Goal: Task Accomplishment & Management: Use online tool/utility

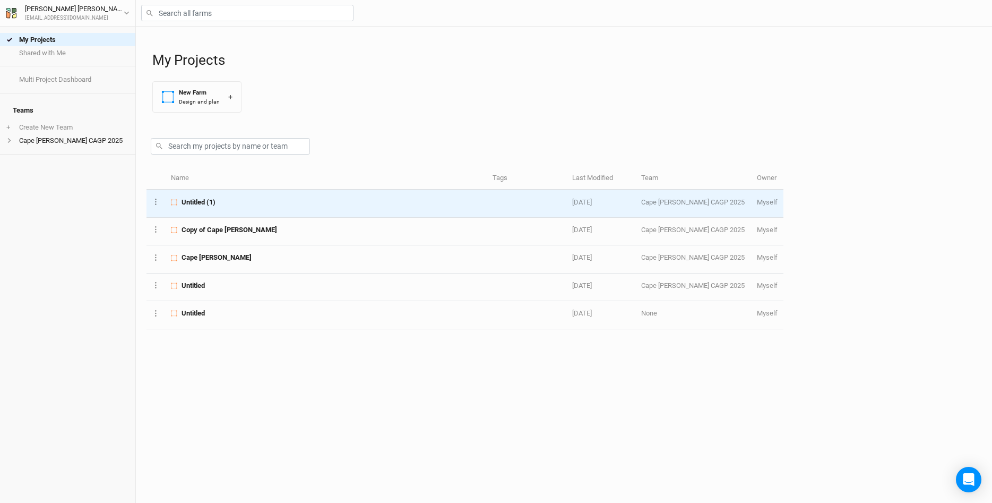
click at [200, 198] on span "Untitled (1)" at bounding box center [198, 202] width 34 height 10
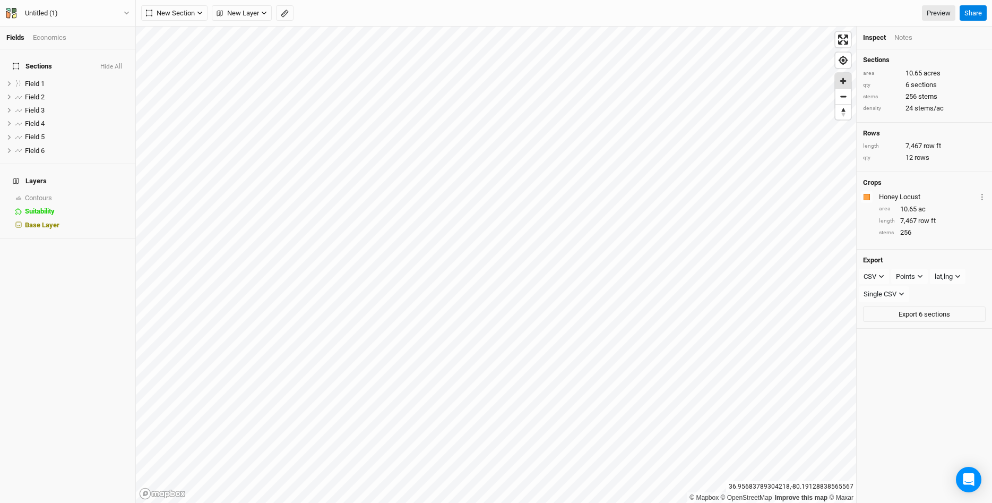
click at [846, 82] on span "Zoom in" at bounding box center [842, 80] width 15 height 15
click at [10, 81] on icon at bounding box center [9, 84] width 6 height 6
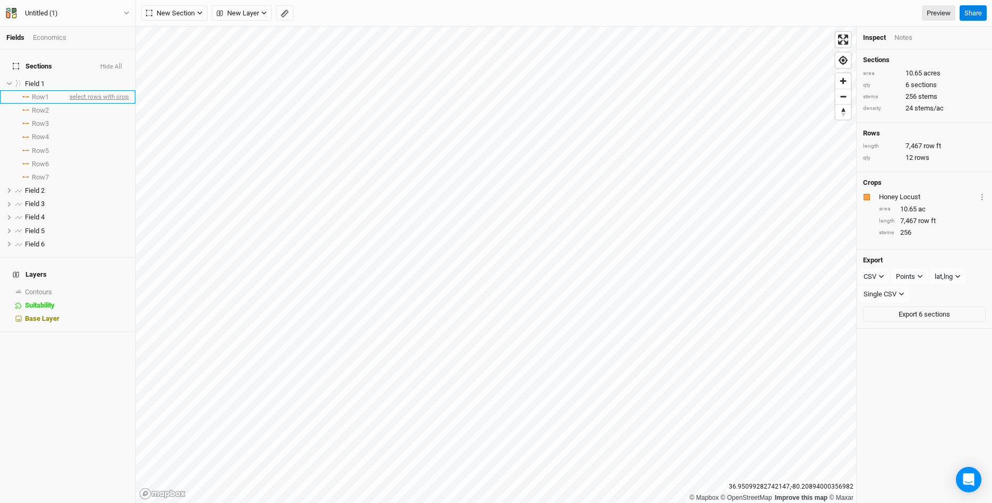
click at [108, 92] on span "select rows with crop" at bounding box center [98, 96] width 62 height 13
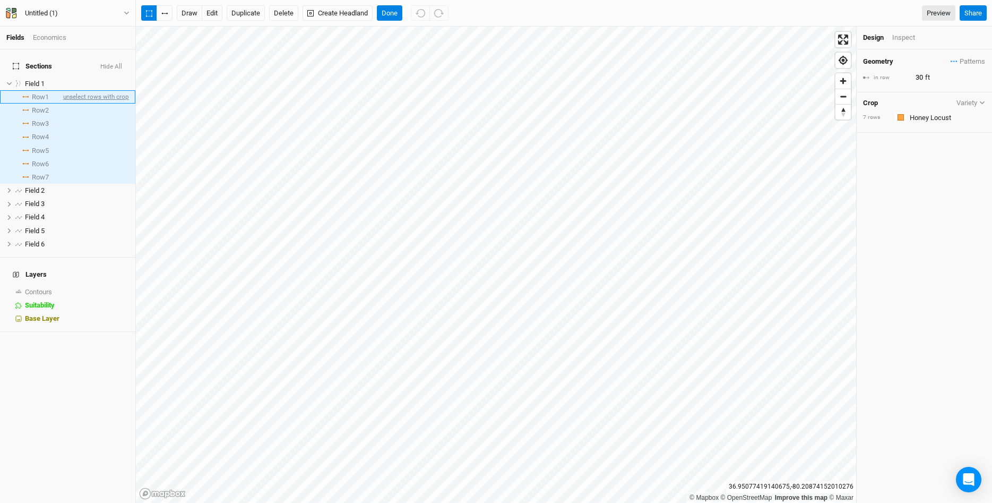
click at [86, 90] on span "unselect rows with crop" at bounding box center [95, 96] width 68 height 13
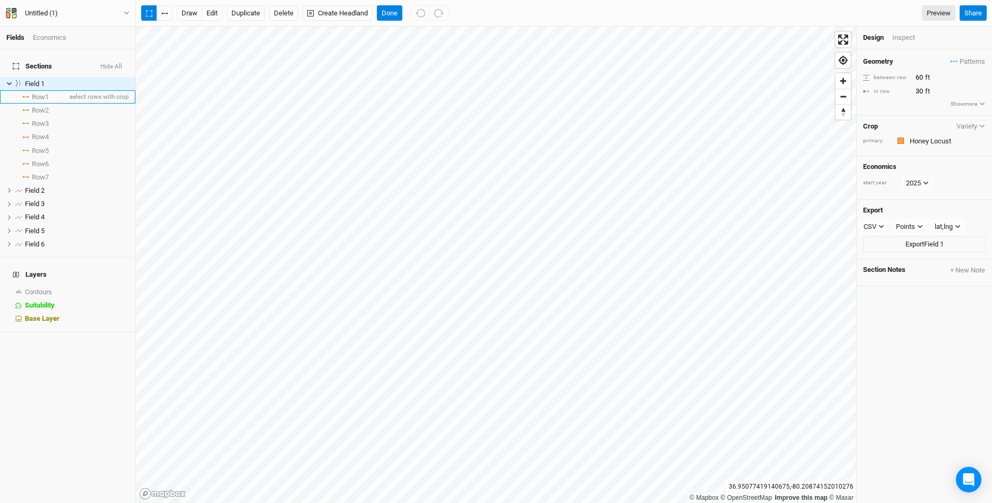
click at [38, 93] on span "Row 1" at bounding box center [40, 97] width 17 height 8
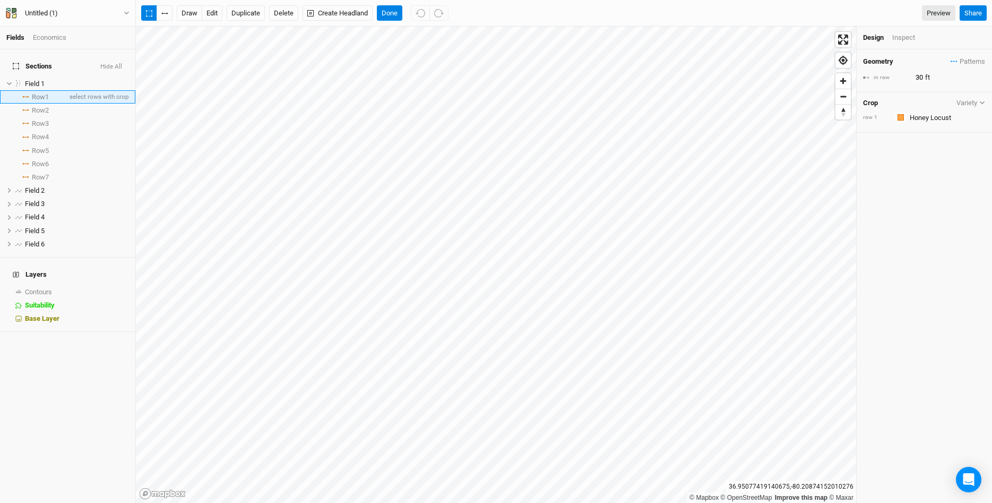
click at [32, 93] on span "Row 1" at bounding box center [40, 97] width 17 height 8
click at [41, 93] on span "Row 1" at bounding box center [40, 97] width 17 height 8
click at [40, 93] on span "Row 1" at bounding box center [40, 97] width 17 height 8
click at [981, 103] on icon "button" at bounding box center [982, 103] width 6 height 6
click at [934, 115] on input "text" at bounding box center [945, 117] width 79 height 13
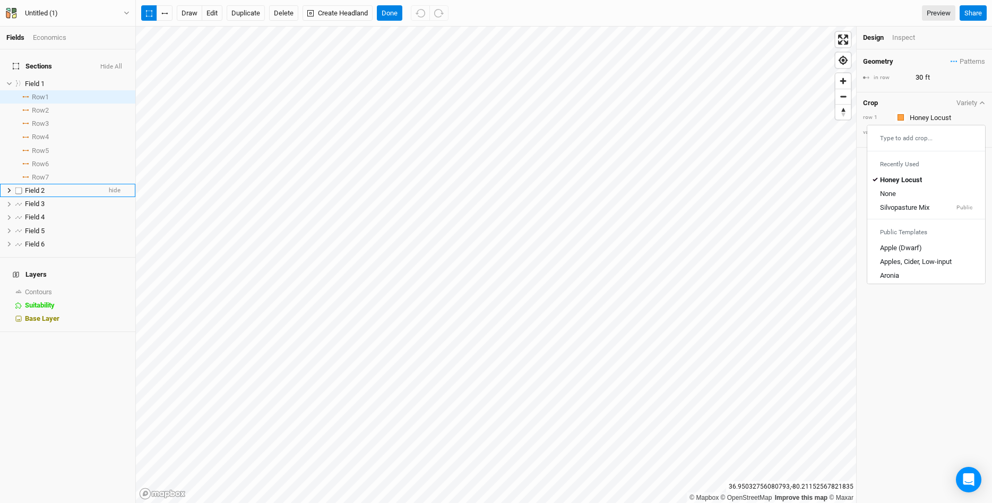
click at [37, 186] on span "Field 2" at bounding box center [35, 190] width 20 height 8
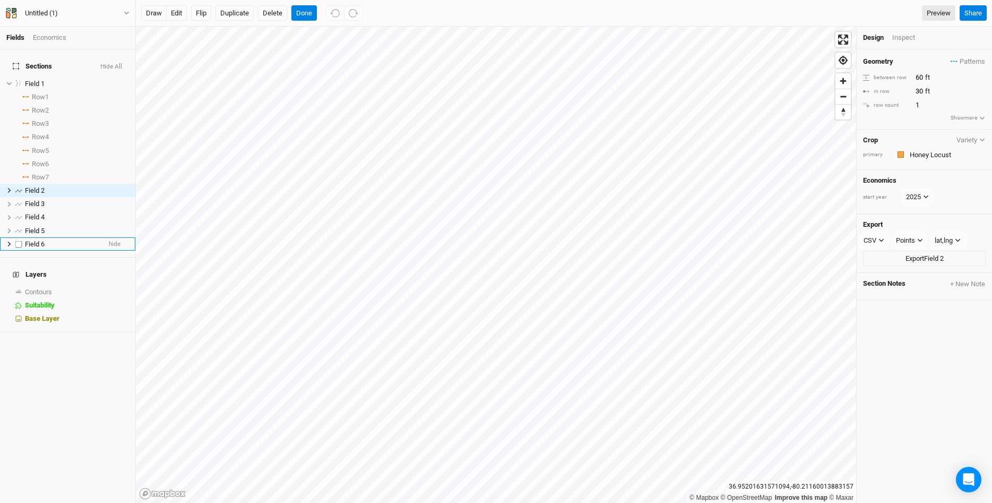
click at [37, 240] on span "Field 6" at bounding box center [35, 244] width 20 height 8
click at [974, 141] on button "Variety" at bounding box center [971, 140] width 30 height 8
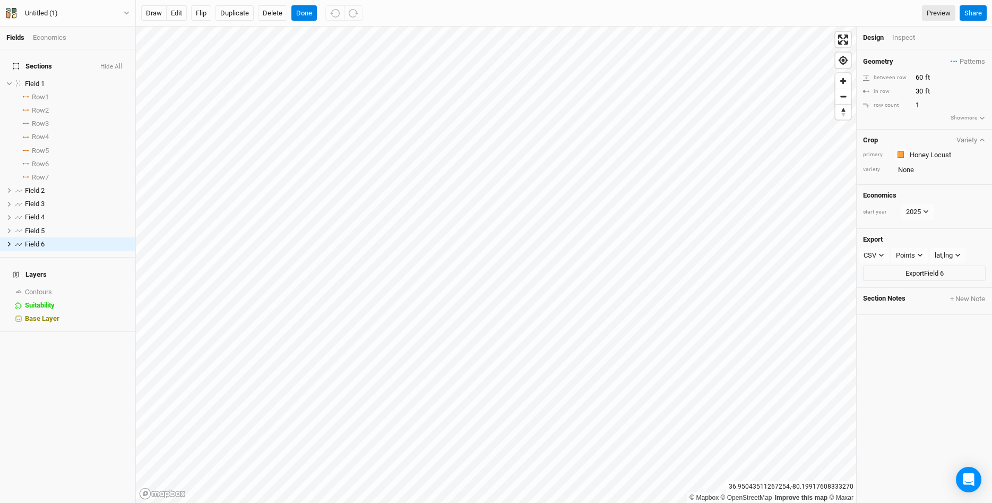
click at [873, 140] on h4 "Crop" at bounding box center [870, 140] width 15 height 8
click at [926, 138] on div "Crop Variety" at bounding box center [924, 140] width 123 height 8
click at [962, 176] on div "Crop Variety primary Colors Brown Orange Yellow Green Blue Purple Pink Red vari…" at bounding box center [923, 157] width 135 height 56
click at [937, 153] on input "text" at bounding box center [945, 154] width 79 height 13
click at [921, 175] on div "Type to add crop..." at bounding box center [926, 175] width 118 height 17
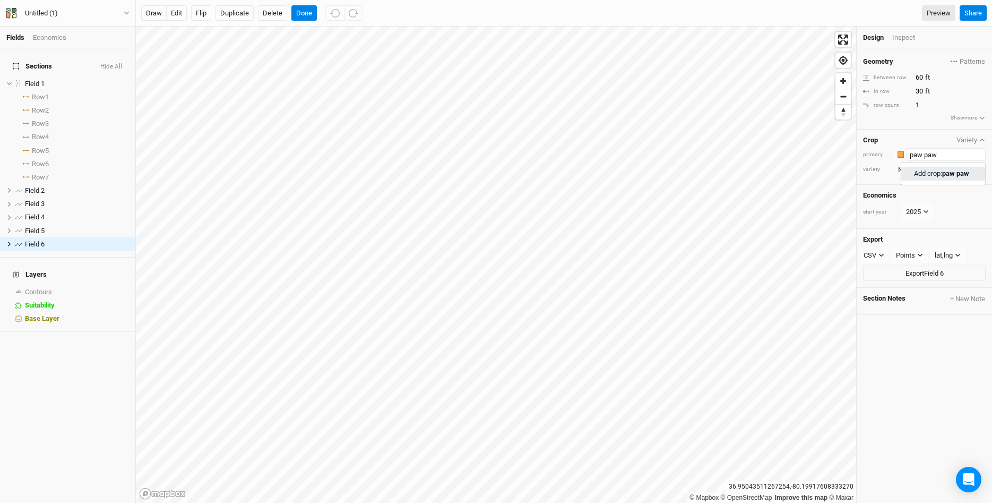
click at [922, 176] on paw "Add crop: paw paw" at bounding box center [941, 174] width 55 height 10
type input "paw paw"
type input "20"
click at [983, 138] on icon "button" at bounding box center [982, 140] width 6 height 6
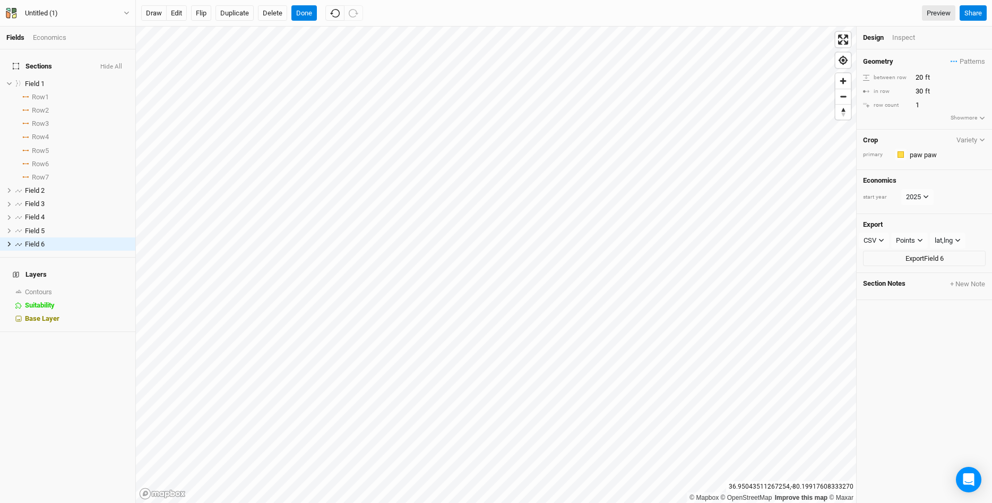
click at [983, 138] on icon "button" at bounding box center [982, 140] width 6 height 6
click at [957, 162] on div "Crop Variety primary Colors Brown Orange Yellow Green Blue Purple Pink Red vari…" at bounding box center [923, 157] width 135 height 56
click at [931, 154] on input "text" at bounding box center [945, 154] width 79 height 13
click at [926, 137] on div "Crop Variety" at bounding box center [924, 140] width 123 height 8
click at [886, 134] on div "Crop Variety primary Colors Brown Orange Yellow Green Blue Purple Pink Red vari…" at bounding box center [923, 157] width 135 height 56
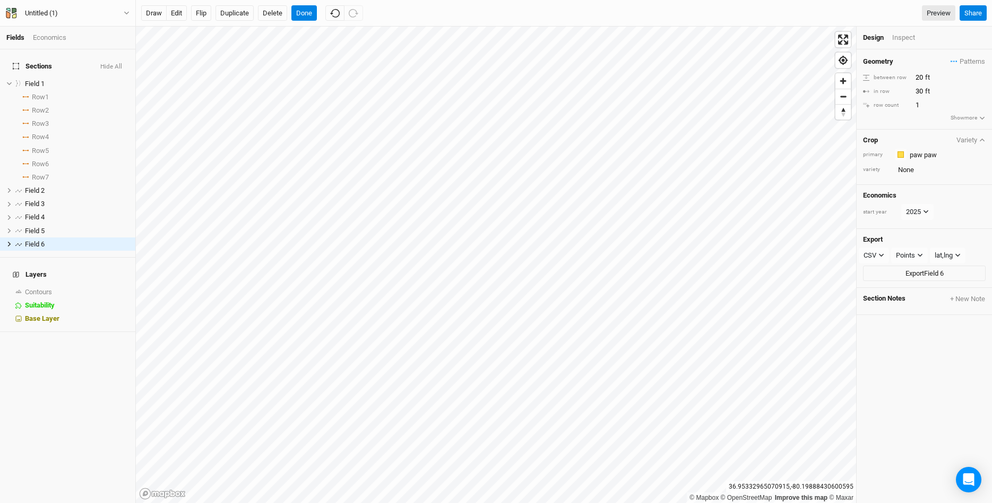
click at [868, 137] on h4 "Crop" at bounding box center [870, 140] width 15 height 8
click at [966, 61] on span "Patterns" at bounding box center [967, 61] width 34 height 11
click at [948, 84] on div "＋ New in-row pattern" at bounding box center [946, 82] width 67 height 10
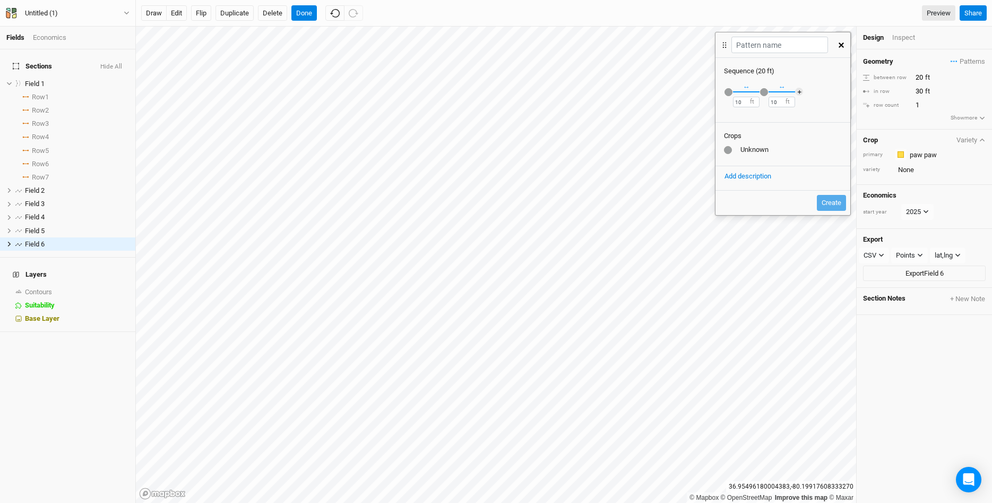
click at [847, 45] on button "button" at bounding box center [841, 45] width 19 height 19
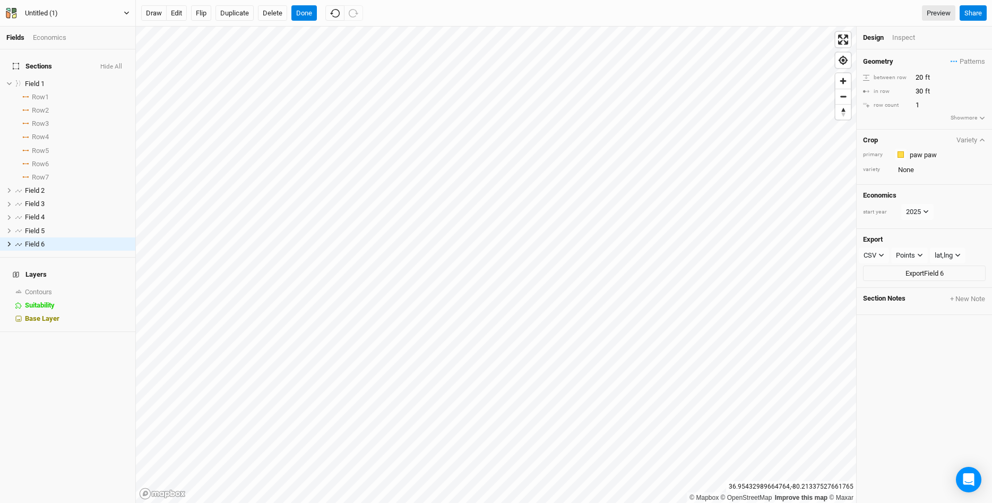
click at [120, 14] on button "Untitled (1)" at bounding box center [67, 13] width 125 height 12
click at [80, 34] on button "Back" at bounding box center [88, 30] width 84 height 14
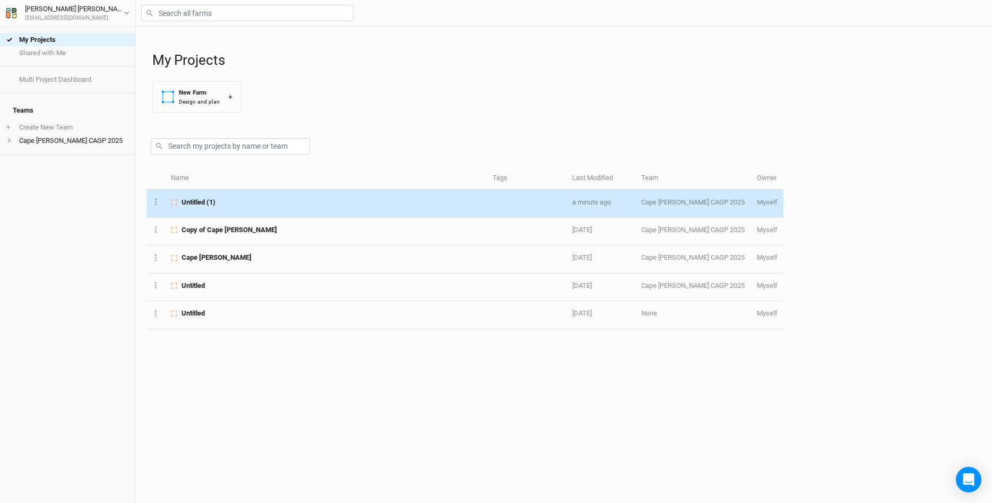
click at [205, 201] on span "Untitled (1)" at bounding box center [198, 202] width 34 height 10
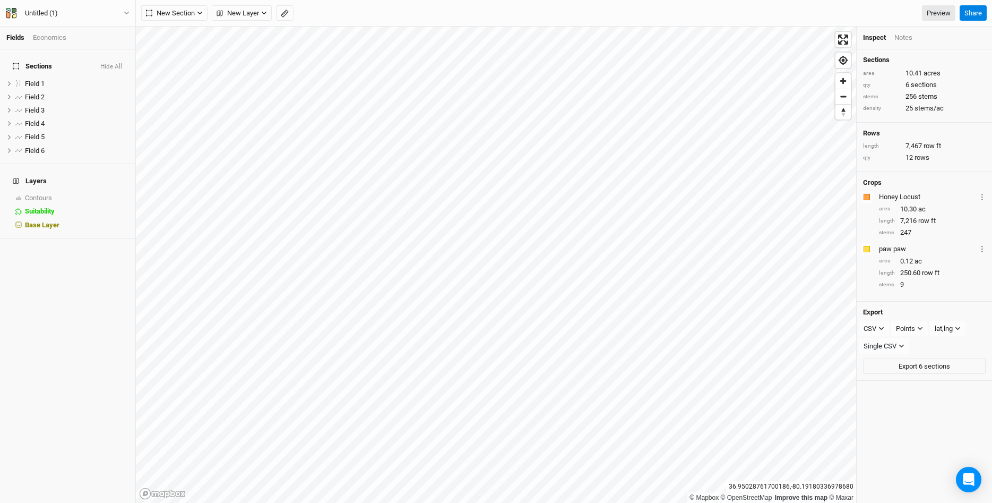
click at [906, 38] on div "Notes" at bounding box center [903, 38] width 18 height 10
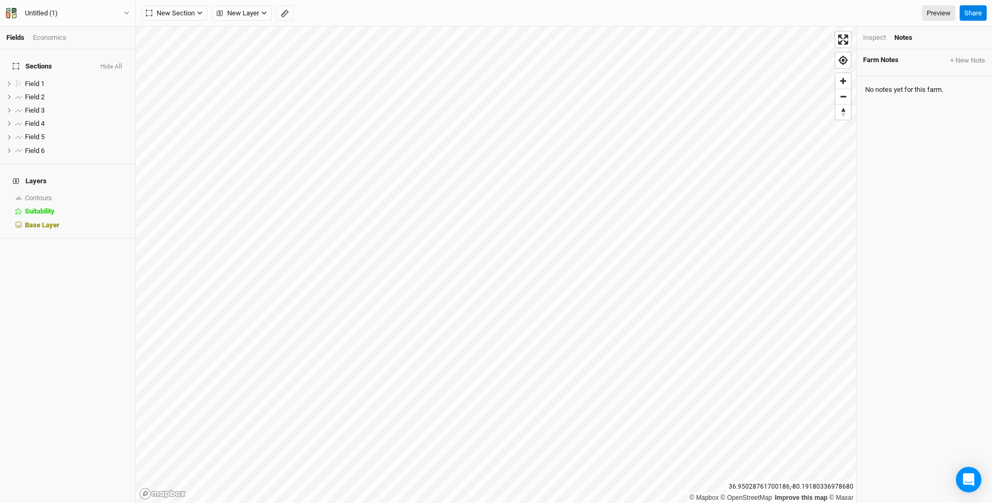
click at [875, 39] on div "Inspect" at bounding box center [874, 38] width 23 height 10
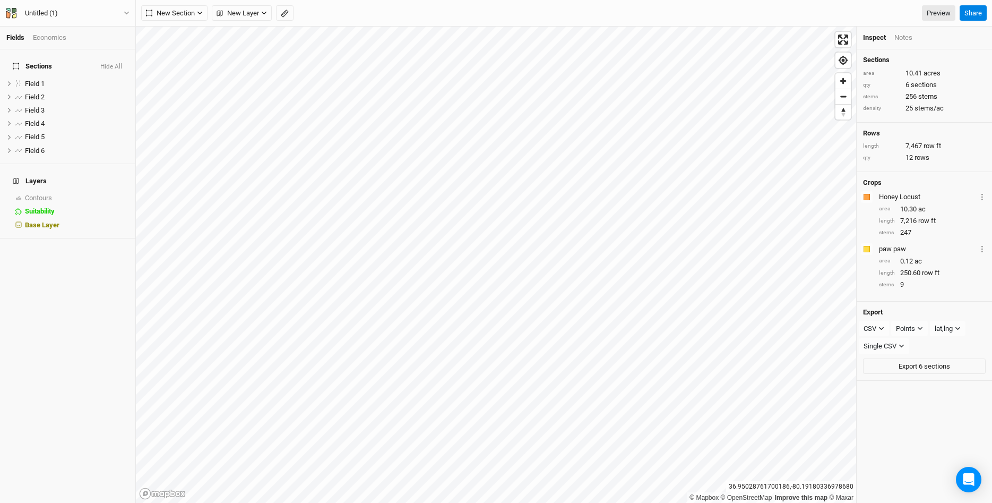
click at [892, 57] on h4 "Sections" at bounding box center [924, 60] width 123 height 8
click at [878, 58] on h4 "Sections" at bounding box center [924, 60] width 123 height 8
click at [52, 37] on div "Economics" at bounding box center [49, 38] width 33 height 10
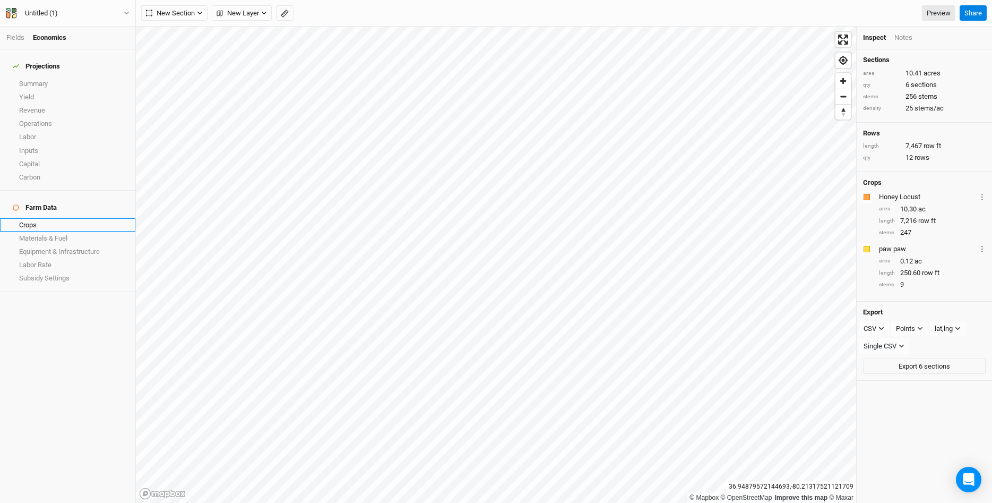
click at [27, 218] on link "Crops" at bounding box center [67, 224] width 135 height 13
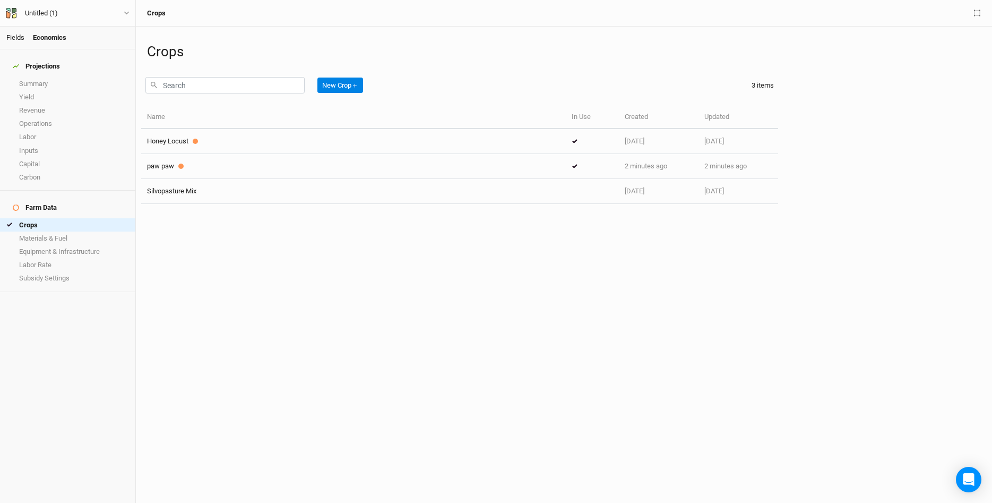
click at [22, 37] on link "Fields" at bounding box center [15, 37] width 18 height 8
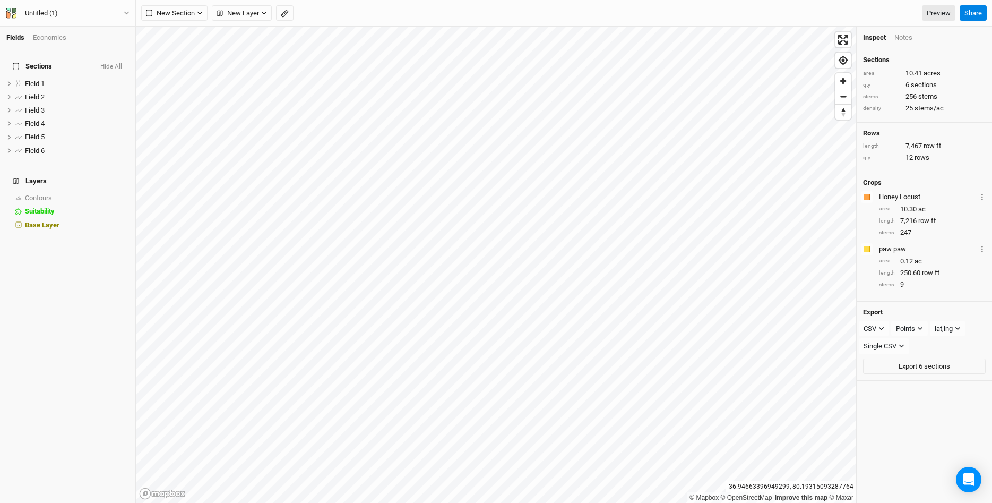
drag, startPoint x: 891, startPoint y: 445, endPoint x: 883, endPoint y: 418, distance: 28.2
click at [883, 420] on div "Sections area 10.41 acres qty 6 sections stems 256 stems density 25 stems/ac Ro…" at bounding box center [923, 275] width 135 height 453
click at [127, 15] on icon "button" at bounding box center [127, 13] width 6 height 6
click at [98, 46] on button "Project Settings" at bounding box center [88, 44] width 84 height 14
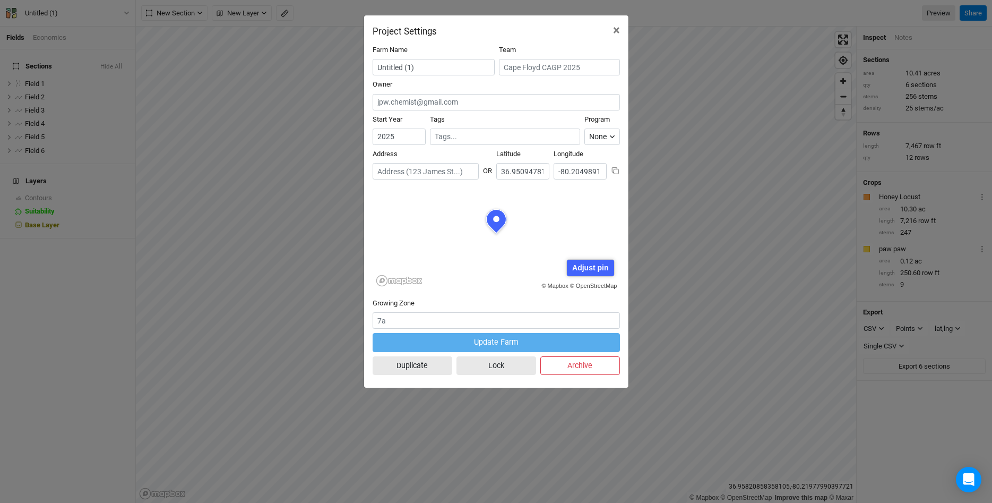
scroll to position [53, 124]
click at [615, 30] on span "×" at bounding box center [616, 30] width 7 height 15
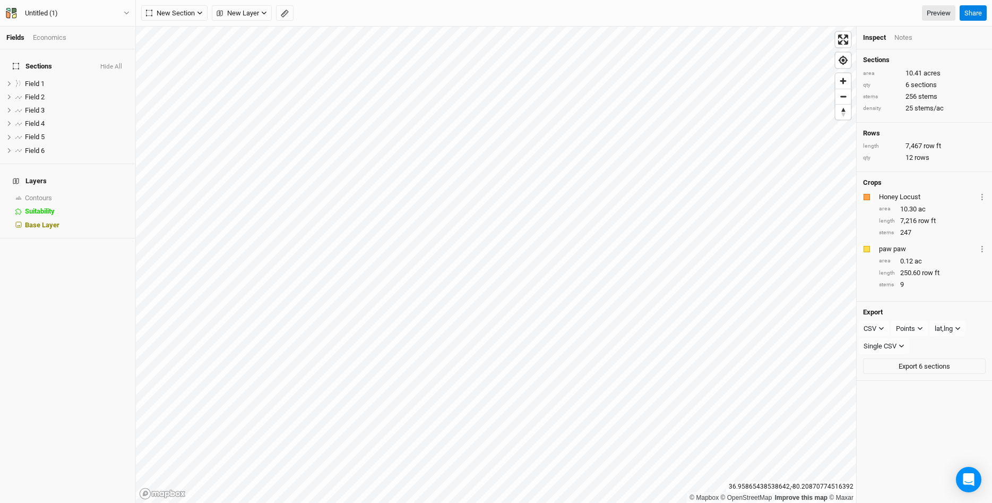
click at [131, 12] on div "Untitled (1) Back Project Settings User settings Imperial Metric Keyboard Short…" at bounding box center [68, 13] width 136 height 27
click at [129, 13] on icon "button" at bounding box center [127, 13] width 6 height 6
click at [98, 30] on button "Back" at bounding box center [88, 30] width 84 height 14
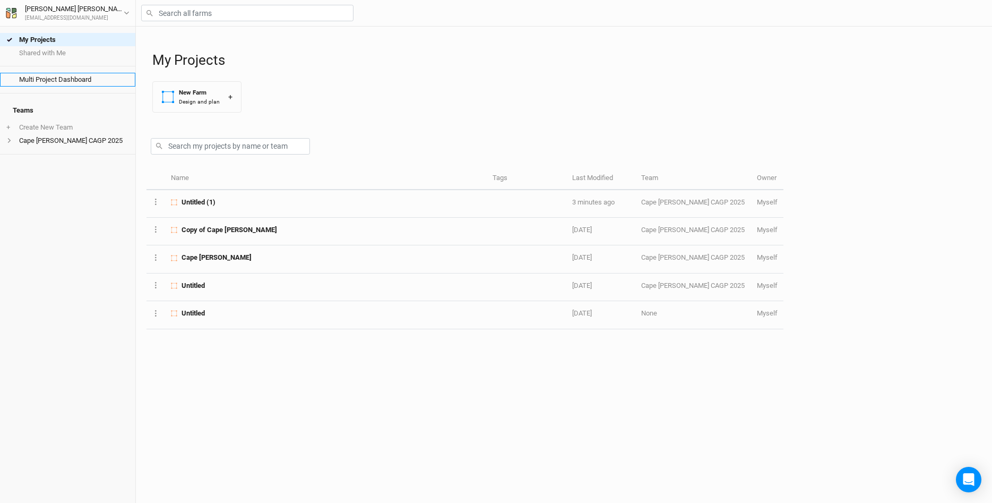
click at [66, 79] on link "Multi Project Dashboard" at bounding box center [67, 79] width 135 height 13
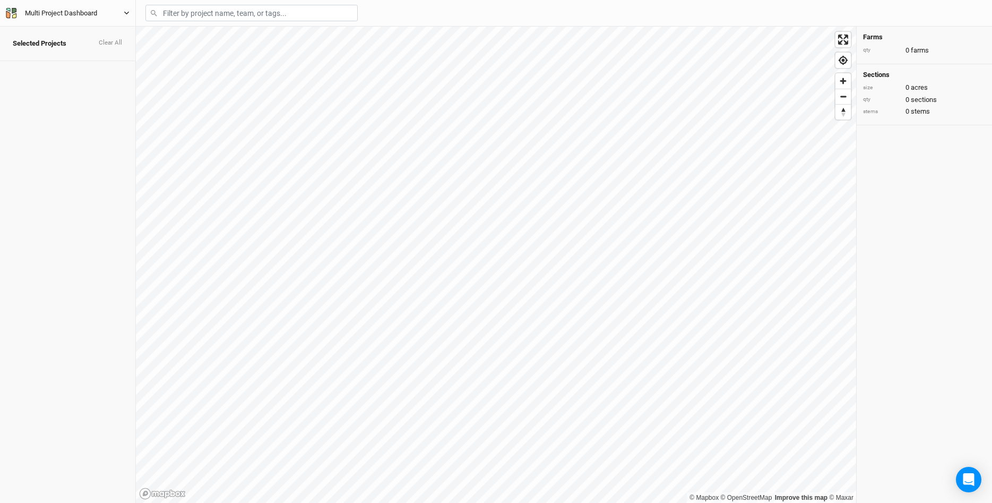
click at [49, 12] on div "Multi Project Dashboard" at bounding box center [61, 13] width 72 height 11
click at [61, 33] on button "Back" at bounding box center [88, 30] width 84 height 14
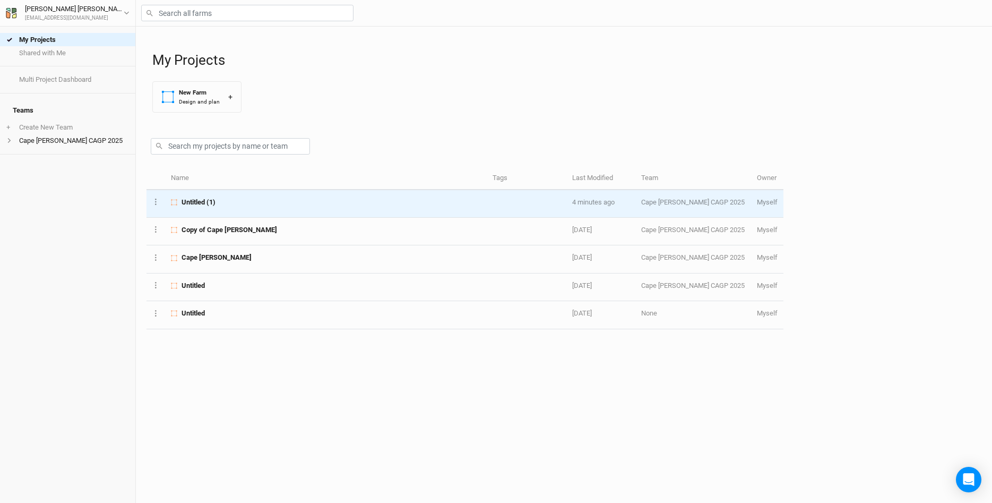
click at [207, 203] on span "Untitled (1)" at bounding box center [198, 202] width 34 height 10
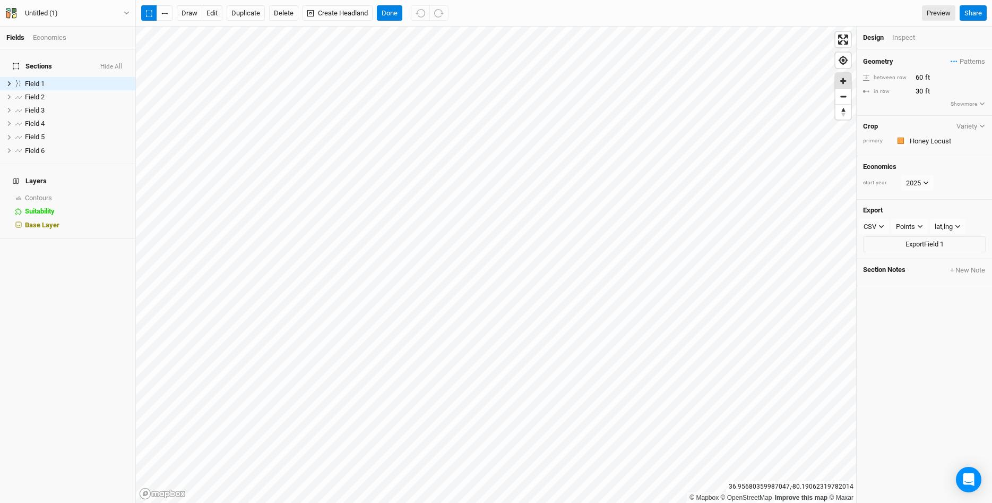
click at [844, 85] on span "Zoom in" at bounding box center [842, 80] width 15 height 15
click at [845, 85] on span "Zoom in" at bounding box center [842, 80] width 15 height 15
click at [968, 475] on icon "Open Intercom Messenger" at bounding box center [968, 479] width 12 height 14
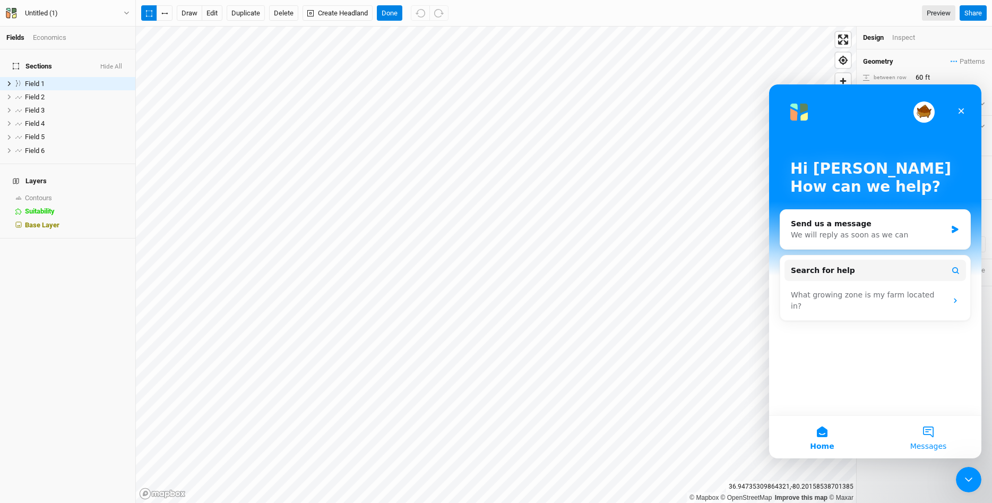
click at [931, 435] on button "Messages" at bounding box center [928, 436] width 106 height 42
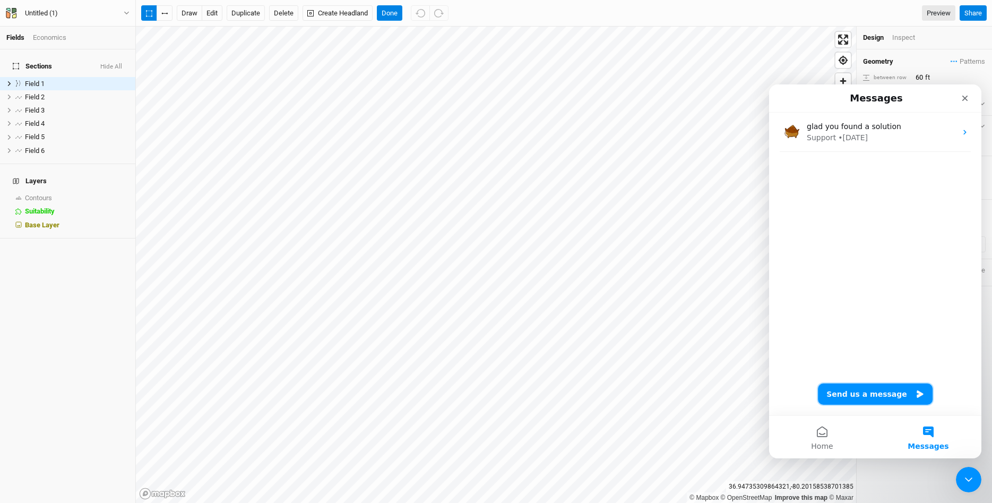
click at [878, 395] on button "Send us a message" at bounding box center [875, 393] width 115 height 21
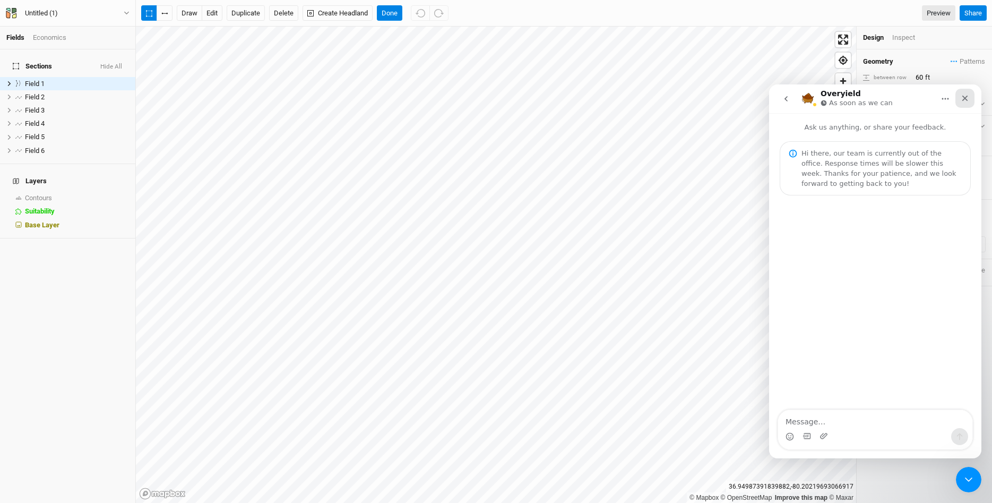
click at [973, 97] on div "Close" at bounding box center [964, 98] width 19 height 19
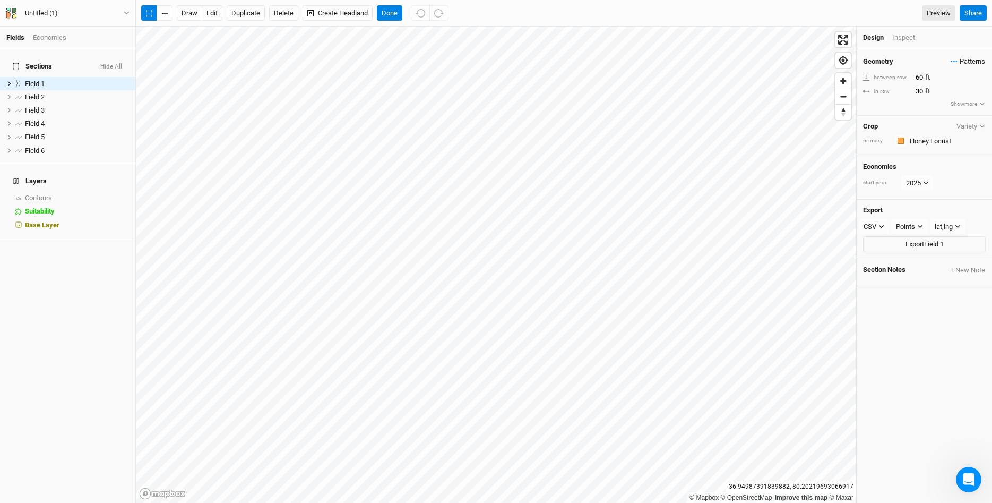
click at [972, 60] on span "Patterns" at bounding box center [967, 61] width 34 height 11
click at [907, 33] on div "Inspect" at bounding box center [911, 38] width 38 height 10
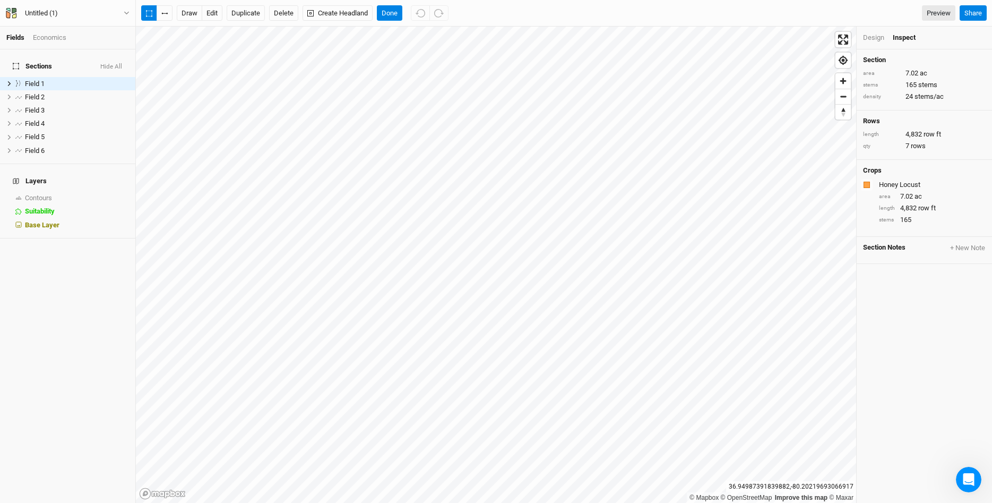
click at [874, 37] on div "Design" at bounding box center [873, 38] width 21 height 10
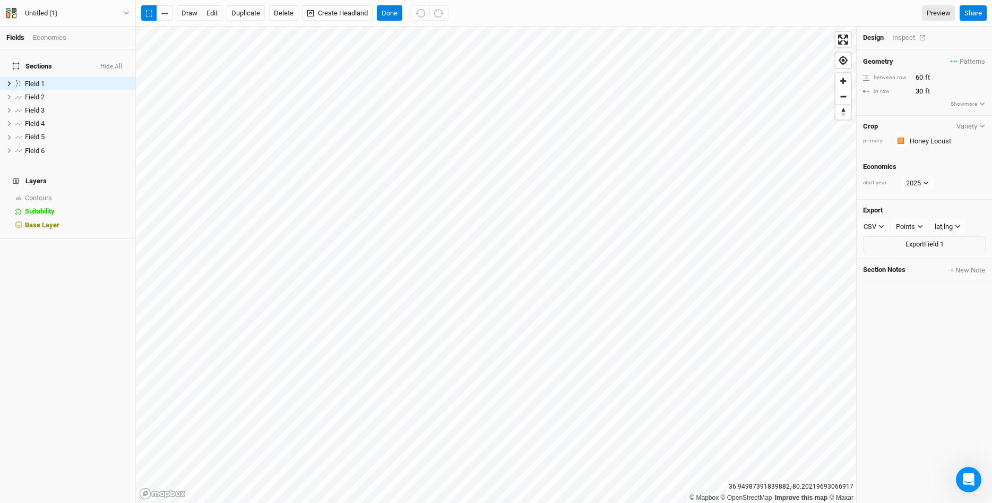
click at [897, 38] on div "Inspect" at bounding box center [911, 38] width 38 height 10
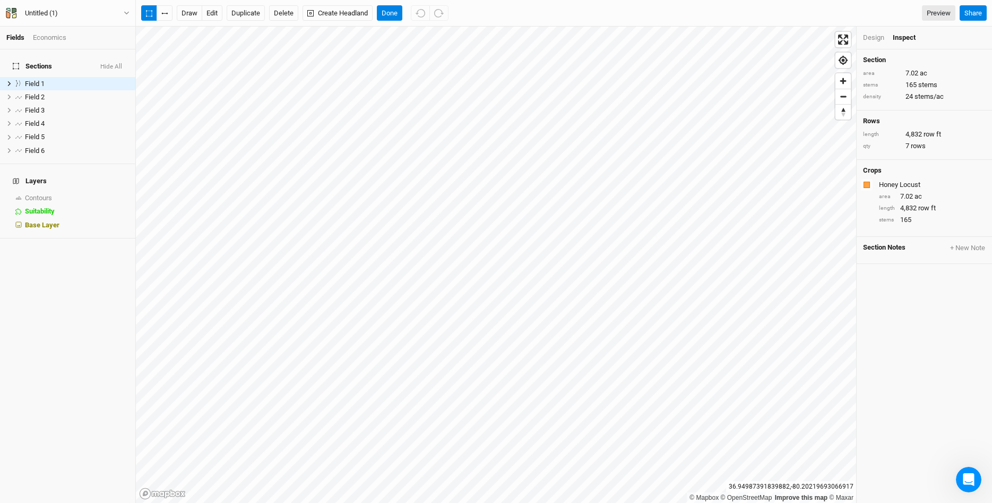
click at [868, 37] on div "Design" at bounding box center [873, 38] width 21 height 10
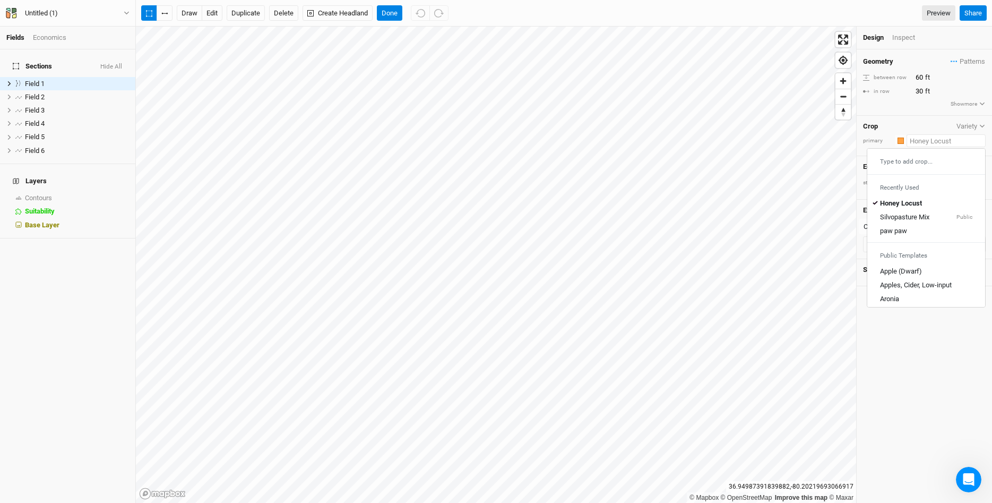
click at [943, 143] on input "text" at bounding box center [945, 140] width 79 height 13
click at [972, 119] on div "Crop Variety primary Colors Brown Orange Yellow Green Blue Purple Pink Red Type…" at bounding box center [923, 136] width 135 height 41
click at [970, 130] on div "Crop Variety" at bounding box center [924, 126] width 123 height 8
click at [967, 127] on button "Variety" at bounding box center [971, 126] width 30 height 8
click at [968, 127] on button "Variety" at bounding box center [971, 126] width 30 height 8
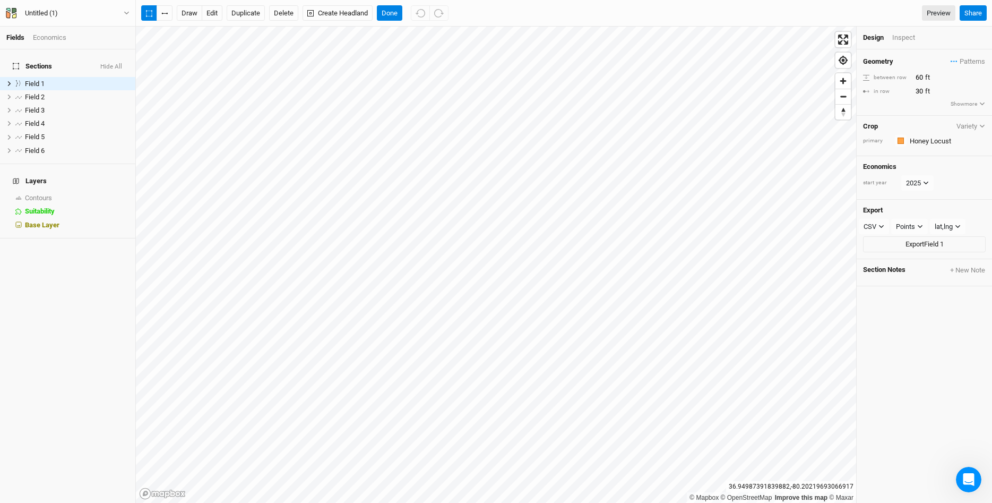
click at [872, 140] on div "primary" at bounding box center [876, 141] width 27 height 8
drag, startPoint x: 877, startPoint y: 138, endPoint x: 882, endPoint y: 131, distance: 9.1
click at [880, 136] on div "primary Colors Brown Orange Yellow Green Blue Purple Pink Red" at bounding box center [924, 140] width 123 height 13
click at [875, 128] on h4 "Crop" at bounding box center [870, 126] width 15 height 8
click at [967, 138] on input "text" at bounding box center [945, 140] width 79 height 13
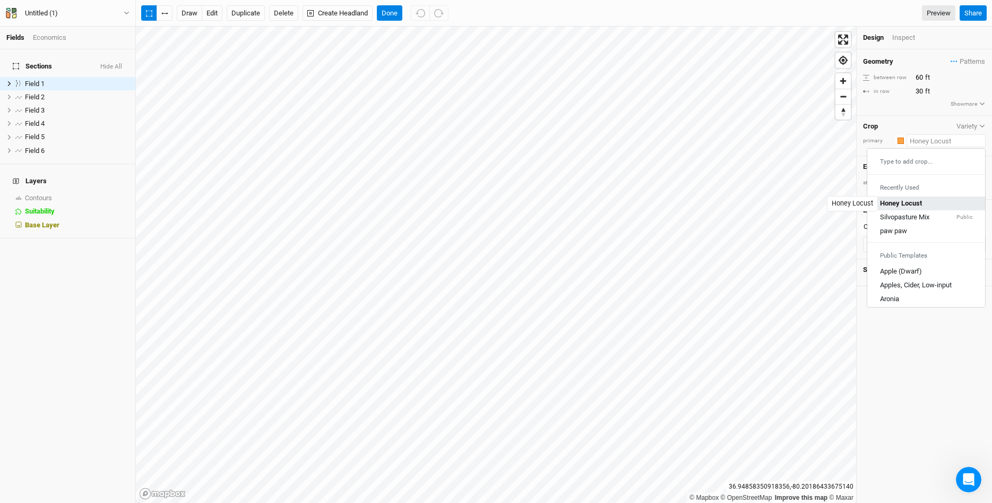
click at [903, 202] on div "Honey Locust" at bounding box center [901, 203] width 42 height 10
type input "20"
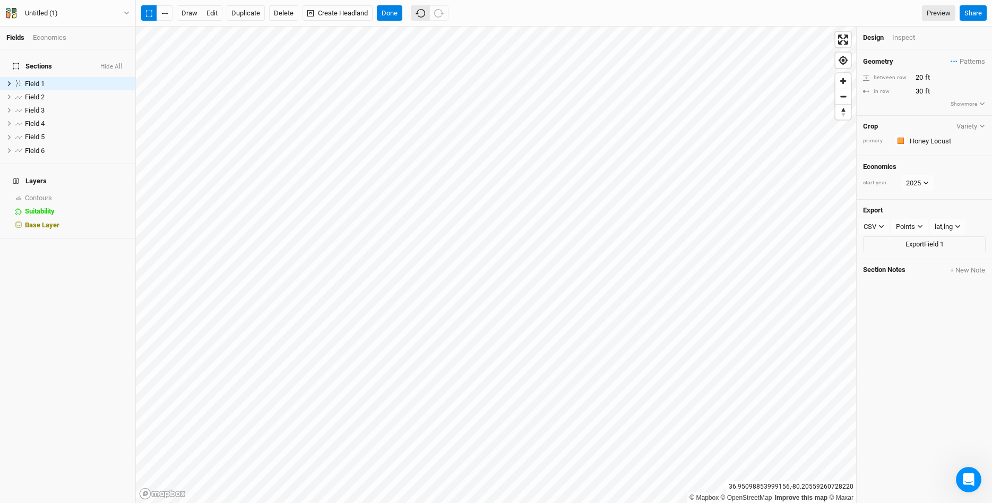
click at [424, 15] on icon "button" at bounding box center [420, 13] width 10 height 10
type input "60"
click at [125, 13] on icon "button" at bounding box center [126, 13] width 5 height 3
click at [109, 46] on button "Project Settings" at bounding box center [88, 44] width 84 height 14
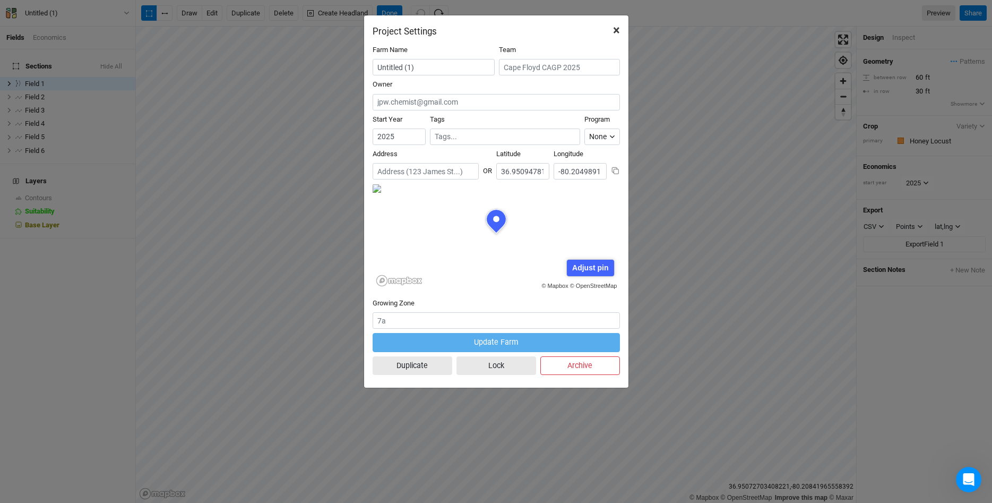
click at [615, 28] on span "×" at bounding box center [616, 30] width 7 height 15
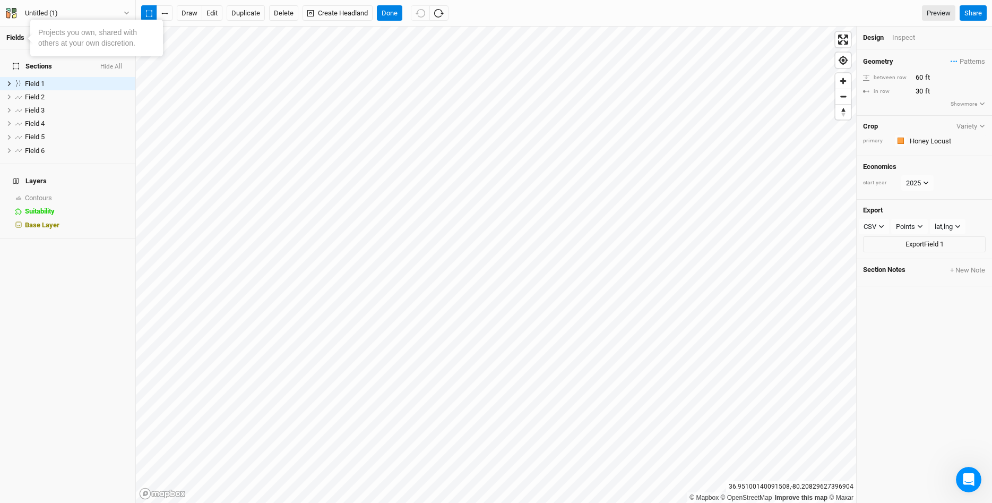
click at [18, 38] on link "Fields" at bounding box center [15, 37] width 18 height 8
click at [125, 10] on button "Untitled (1)" at bounding box center [67, 13] width 125 height 12
click at [91, 59] on button "User settings" at bounding box center [88, 62] width 84 height 14
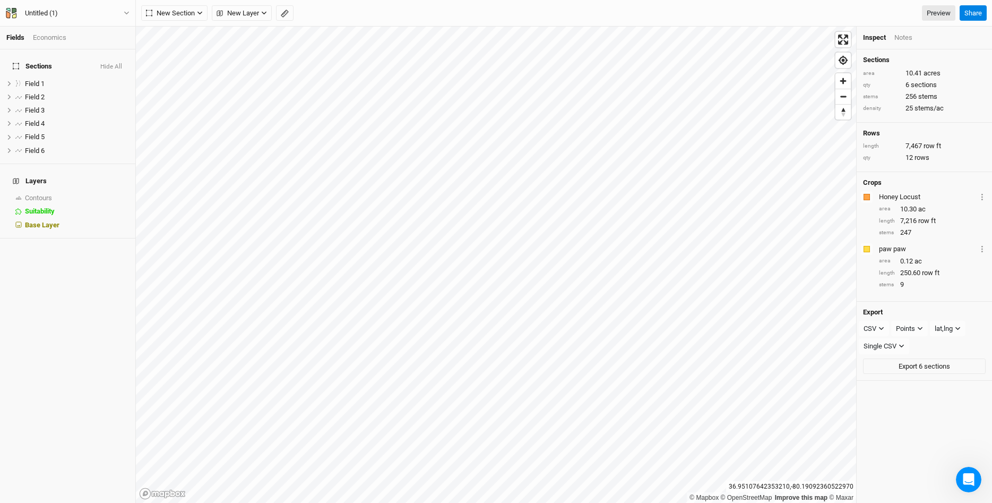
click at [868, 184] on h4 "Crops" at bounding box center [872, 182] width 19 height 8
click at [942, 184] on div "Crops" at bounding box center [924, 182] width 123 height 8
drag, startPoint x: 979, startPoint y: 189, endPoint x: 989, endPoint y: 194, distance: 10.5
click at [981, 188] on div "Crops Colors Brown Orange Yellow Green Blue Purple Pink Red Honey Locust Layer …" at bounding box center [923, 237] width 135 height 130
click at [982, 198] on icon "Layer 1" at bounding box center [982, 197] width 2 height 6
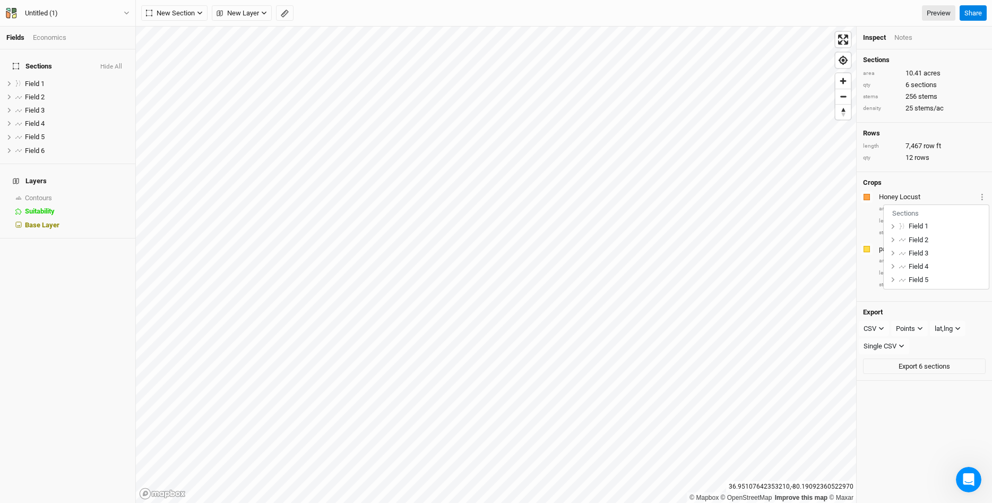
click at [975, 184] on div "Crops" at bounding box center [924, 182] width 123 height 8
click at [866, 172] on div "Crops Colors Brown Orange Yellow Green Blue Purple Pink Red Honey Locust Layer …" at bounding box center [923, 237] width 135 height 130
click at [903, 35] on div "Notes" at bounding box center [903, 38] width 18 height 10
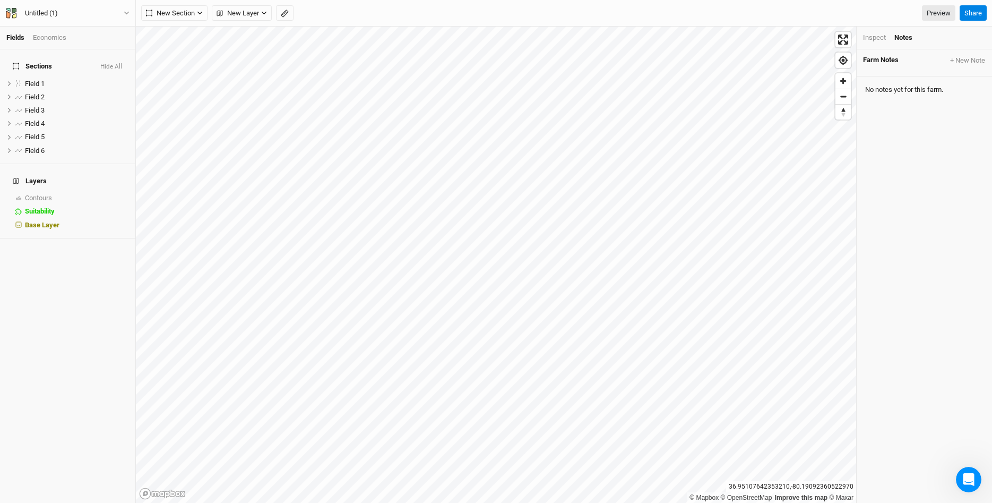
click at [872, 37] on div "Inspect" at bounding box center [874, 38] width 23 height 10
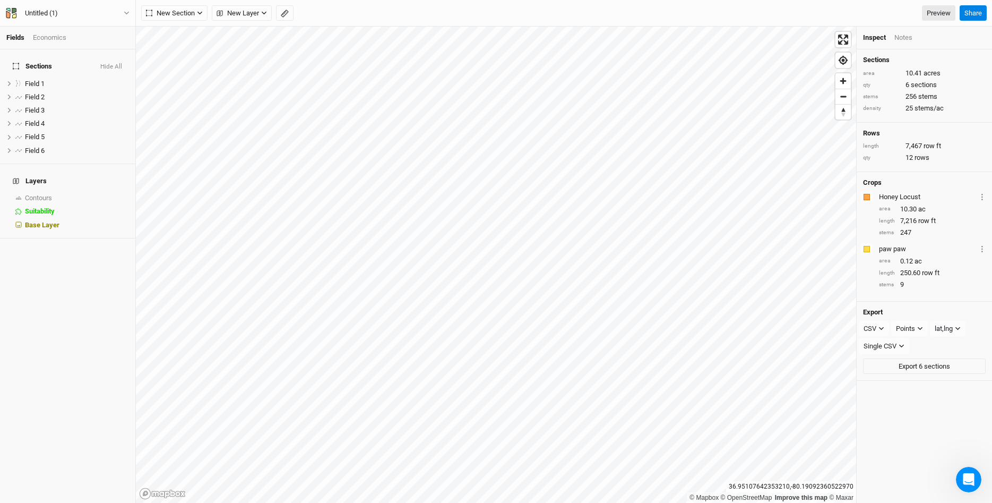
click at [922, 451] on div "Sections area 10.41 acres qty 6 sections stems 256 stems density 25 stems/ac Ro…" at bounding box center [923, 275] width 135 height 453
click at [129, 11] on icon "button" at bounding box center [127, 13] width 6 height 6
click at [105, 47] on button "Project Settings" at bounding box center [88, 44] width 84 height 14
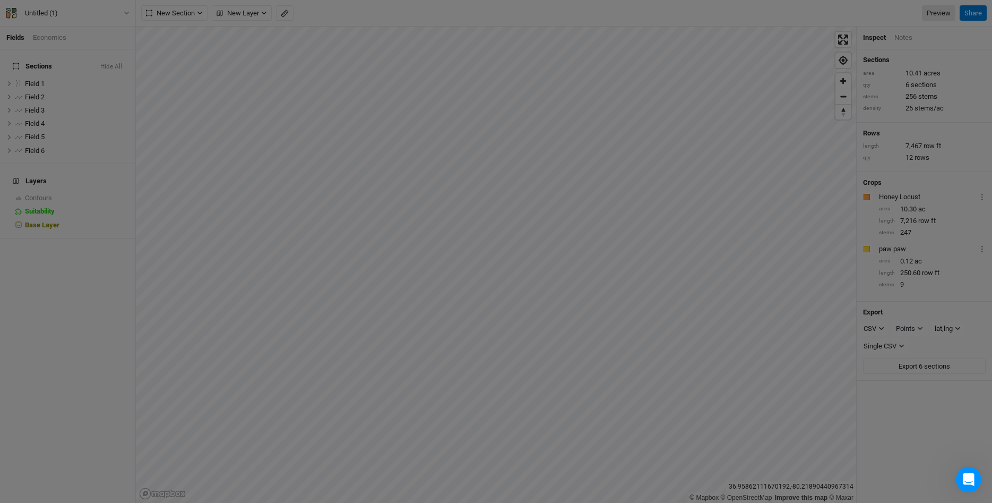
scroll to position [53, 124]
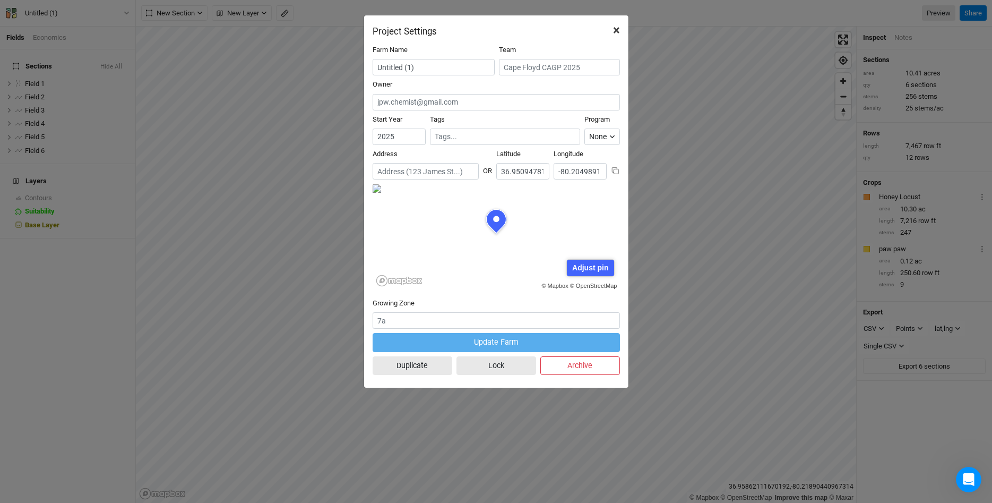
click at [617, 31] on span "×" at bounding box center [616, 30] width 7 height 15
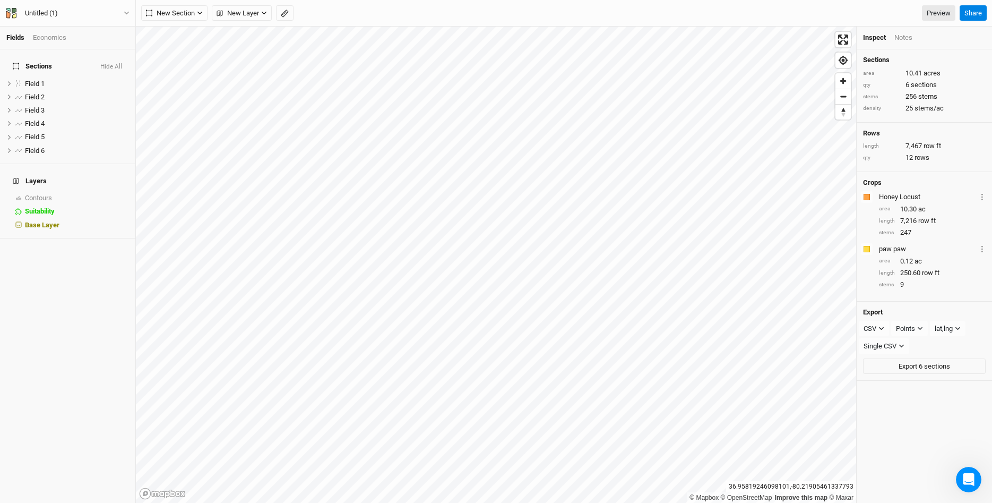
click at [131, 13] on div "Untitled (1) Back Project Settings User settings Imperial Metric Keyboard Short…" at bounding box center [68, 13] width 136 height 27
click at [127, 13] on icon "button" at bounding box center [127, 13] width 6 height 6
click at [97, 64] on button "User settings" at bounding box center [88, 62] width 84 height 14
click at [196, 13] on button "New Section" at bounding box center [174, 13] width 66 height 16
click at [199, 13] on icon "button" at bounding box center [199, 13] width 5 height 3
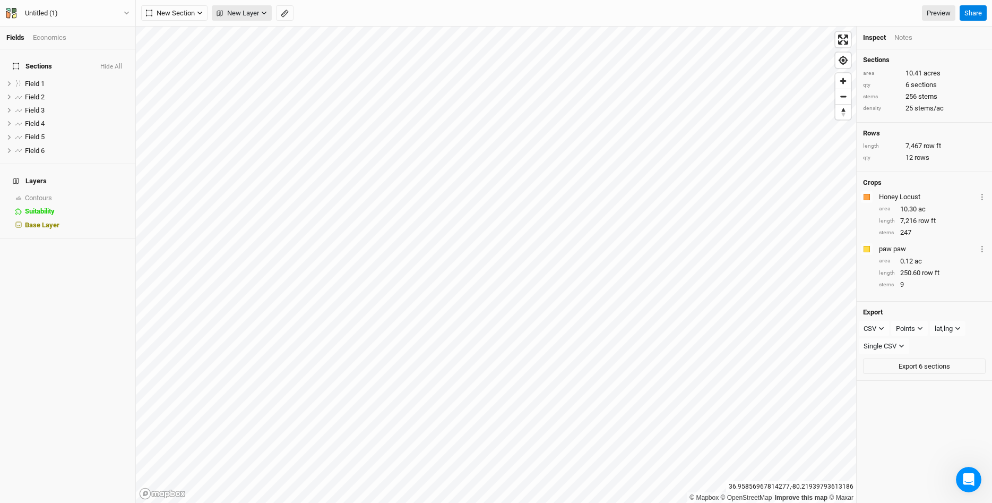
click at [267, 12] on button "New Layer" at bounding box center [242, 13] width 60 height 16
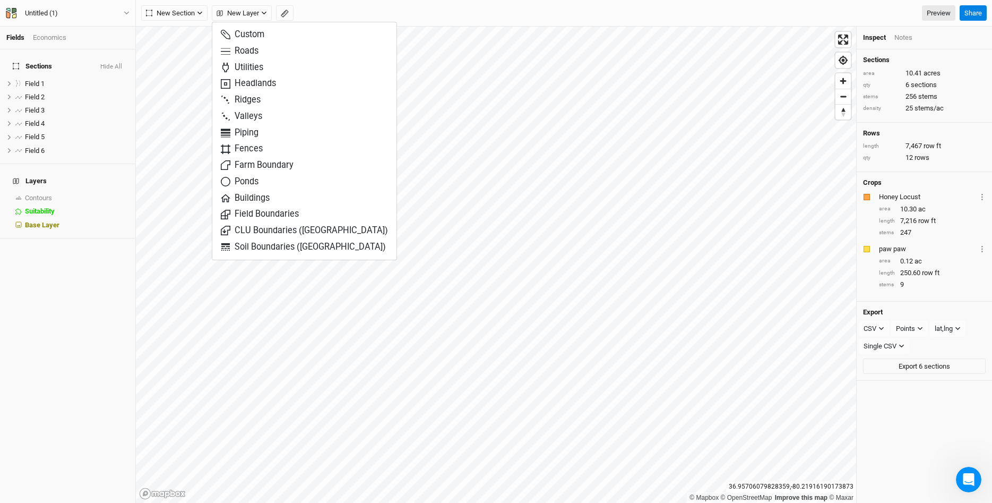
click at [22, 306] on div "Sections Hide All Field 1 hide Field 2 hide Field 3 hide Field 4 hide Field 5 h…" at bounding box center [67, 275] width 135 height 453
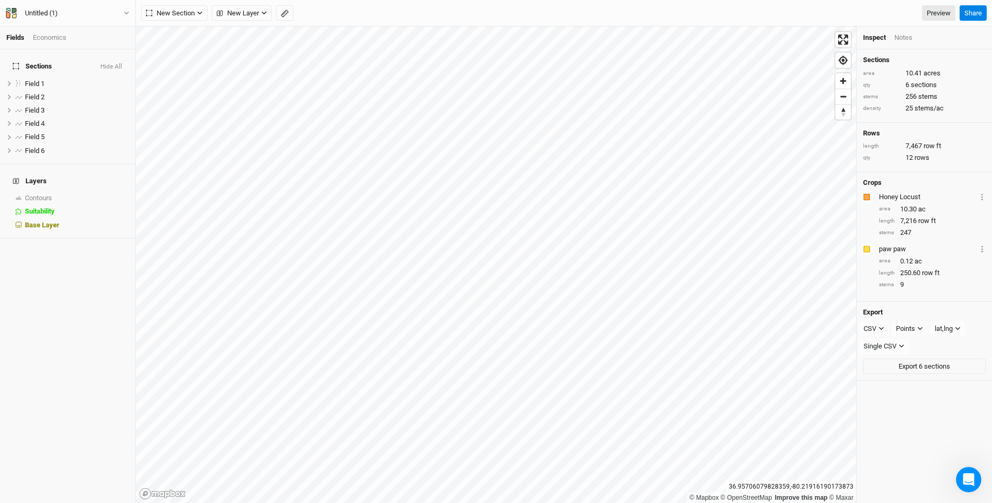
click at [30, 170] on h4 "Layers" at bounding box center [67, 180] width 123 height 21
click at [51, 221] on span "Base Layer" at bounding box center [42, 225] width 34 height 8
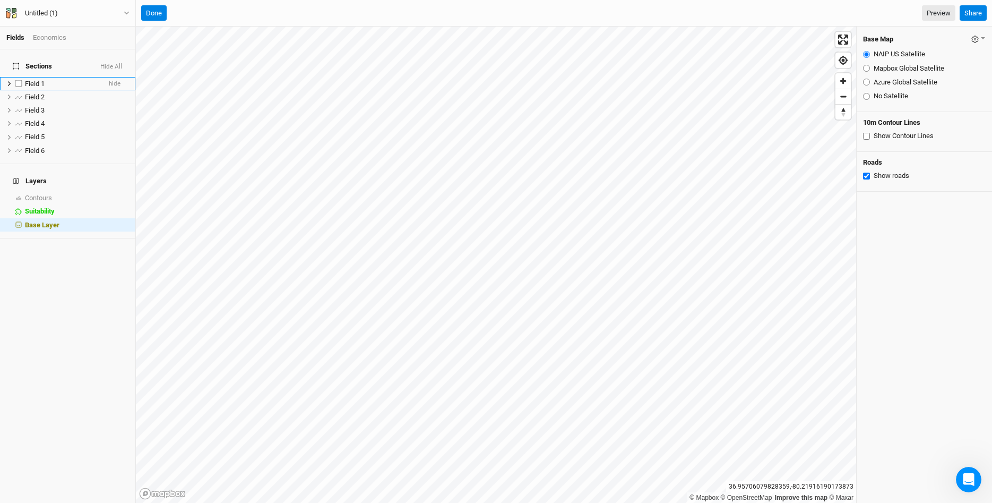
click at [10, 81] on icon at bounding box center [9, 84] width 6 height 6
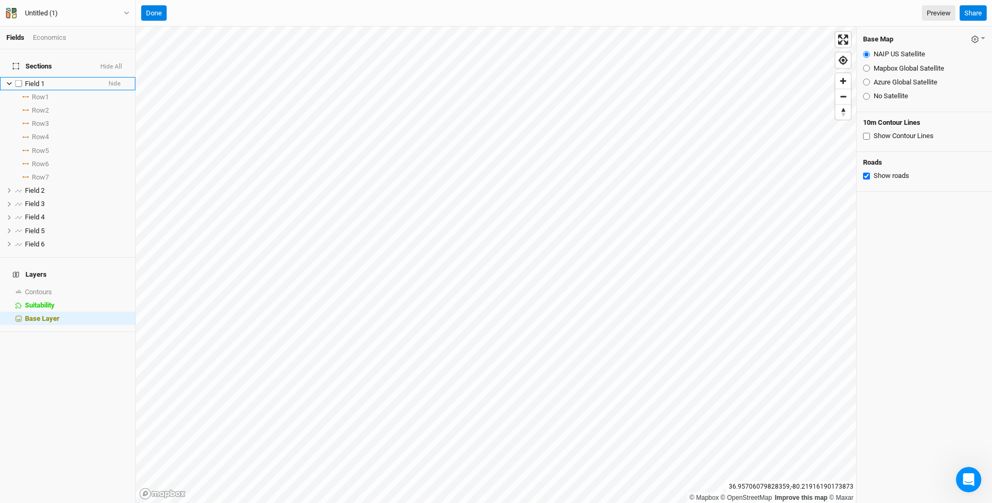
click at [10, 81] on icon at bounding box center [9, 84] width 6 height 6
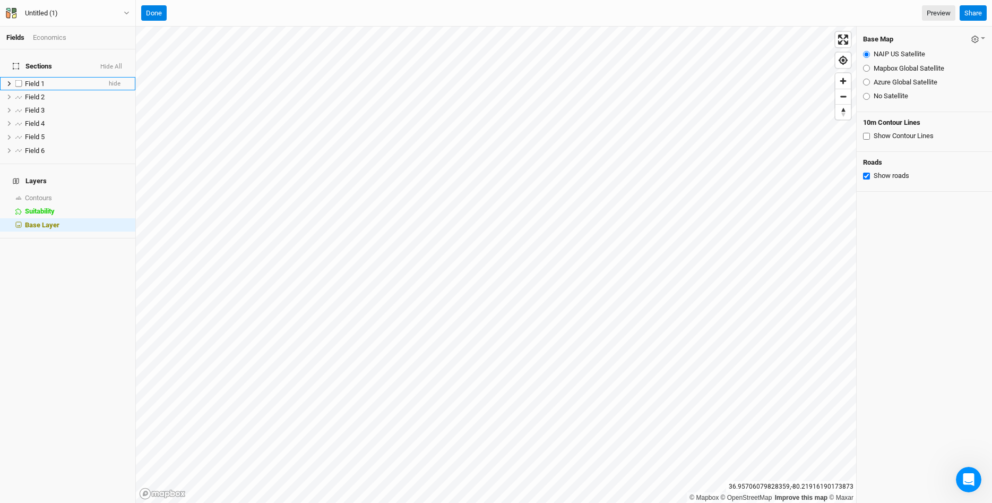
click at [20, 77] on label at bounding box center [18, 83] width 13 height 13
click at [20, 80] on input "checkbox" at bounding box center [18, 83] width 7 height 7
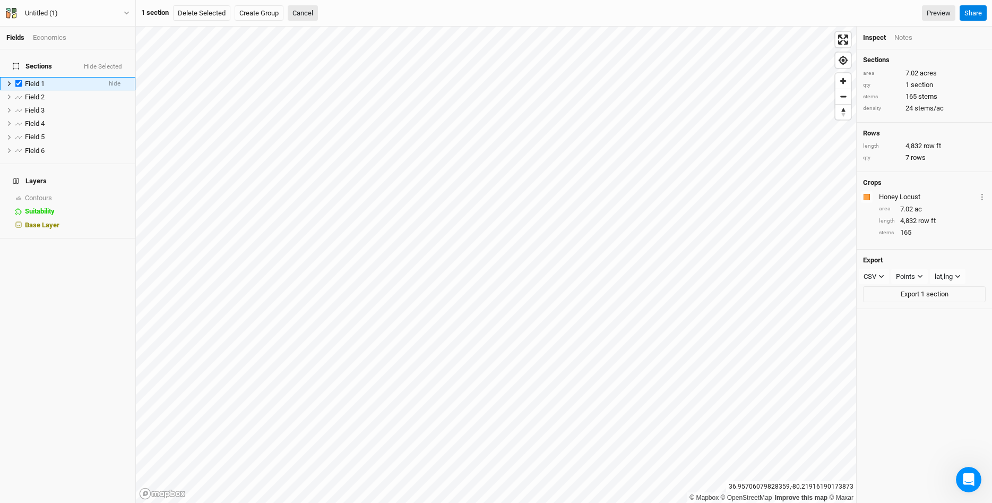
click at [20, 77] on label at bounding box center [18, 83] width 13 height 13
click at [20, 80] on input "checkbox" at bounding box center [18, 83] width 7 height 7
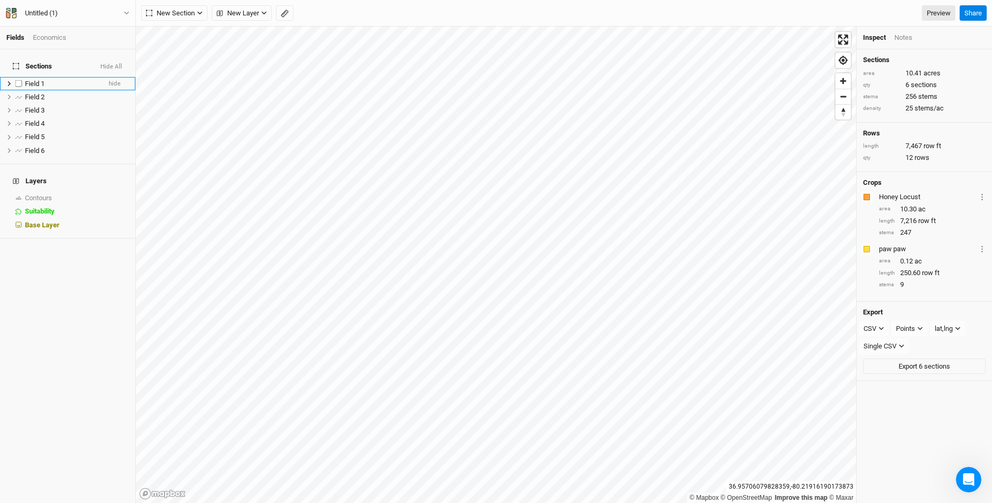
click at [23, 77] on label at bounding box center [18, 83] width 13 height 13
click at [22, 80] on input "checkbox" at bounding box center [18, 83] width 7 height 7
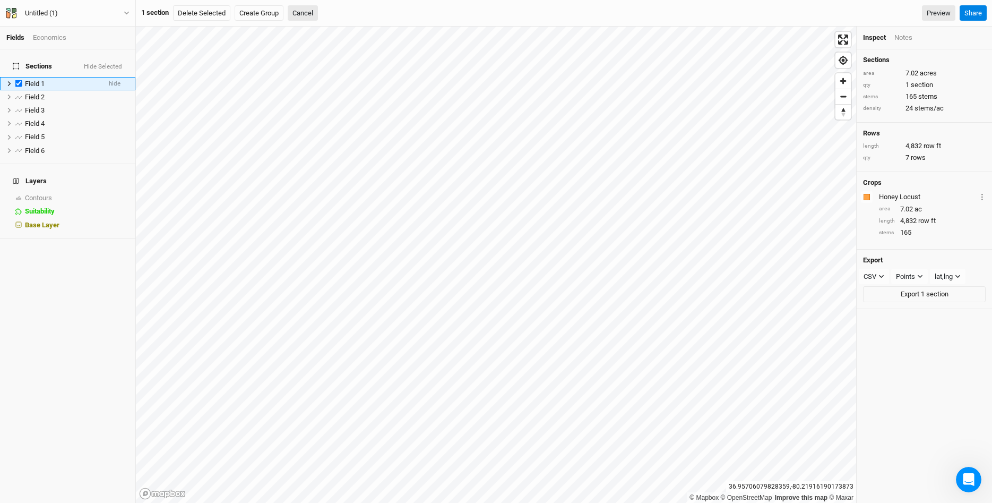
click at [14, 77] on label at bounding box center [18, 83] width 13 height 13
click at [15, 80] on input "checkbox" at bounding box center [18, 83] width 7 height 7
checkbox input "false"
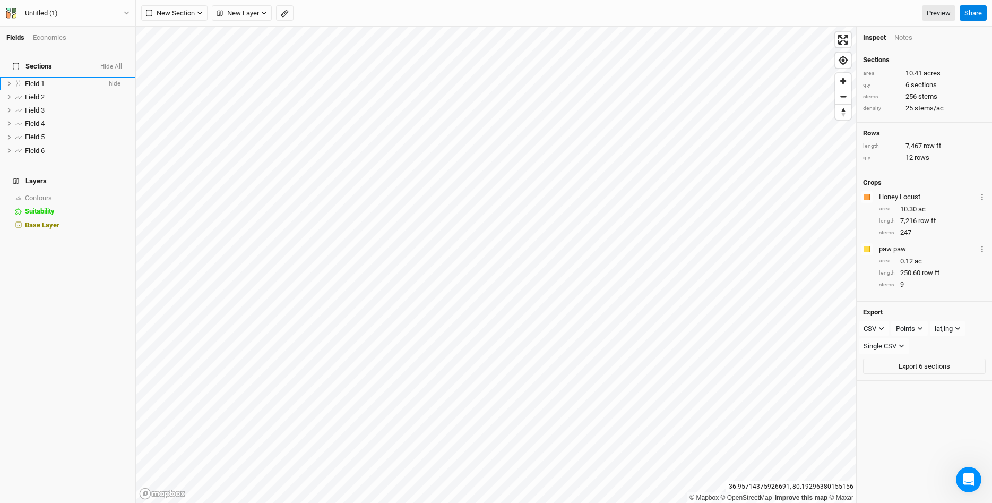
click at [911, 468] on div "Sections area 10.41 acres qty 6 sections stems 256 stems density 25 stems/ac Ro…" at bounding box center [923, 275] width 135 height 453
click at [868, 179] on h4 "Crops" at bounding box center [872, 182] width 19 height 8
click at [902, 179] on div "Crops" at bounding box center [924, 182] width 123 height 8
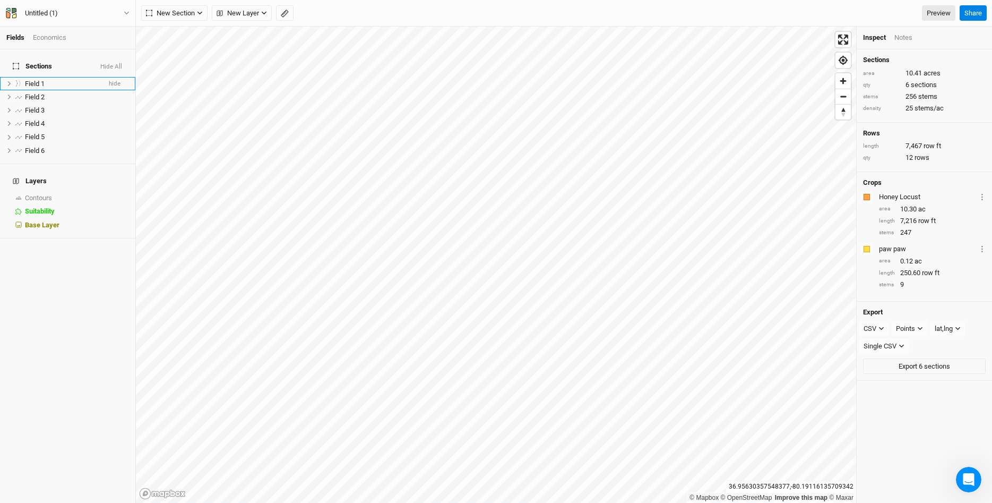
click at [882, 58] on h4 "Sections" at bounding box center [924, 60] width 123 height 8
click at [881, 60] on h4 "Sections" at bounding box center [924, 60] width 123 height 8
click at [900, 58] on h4 "Sections" at bounding box center [924, 60] width 123 height 8
click at [875, 61] on h4 "Sections" at bounding box center [924, 60] width 123 height 8
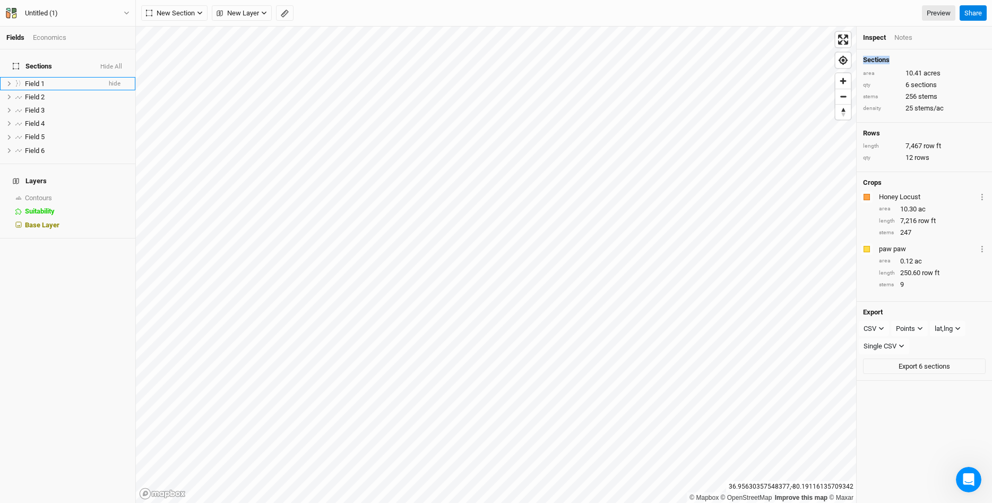
click at [875, 61] on h4 "Sections" at bounding box center [924, 60] width 123 height 8
click at [878, 180] on h4 "Crops" at bounding box center [872, 182] width 19 height 8
click at [900, 183] on div "Crops" at bounding box center [924, 182] width 123 height 8
click at [131, 15] on div "Untitled (1) Back Project Settings User settings Imperial Metric Keyboard Short…" at bounding box center [68, 13] width 136 height 27
click at [131, 13] on div "Untitled (1) Back Project Settings User settings Imperial Metric Keyboard Short…" at bounding box center [68, 13] width 136 height 27
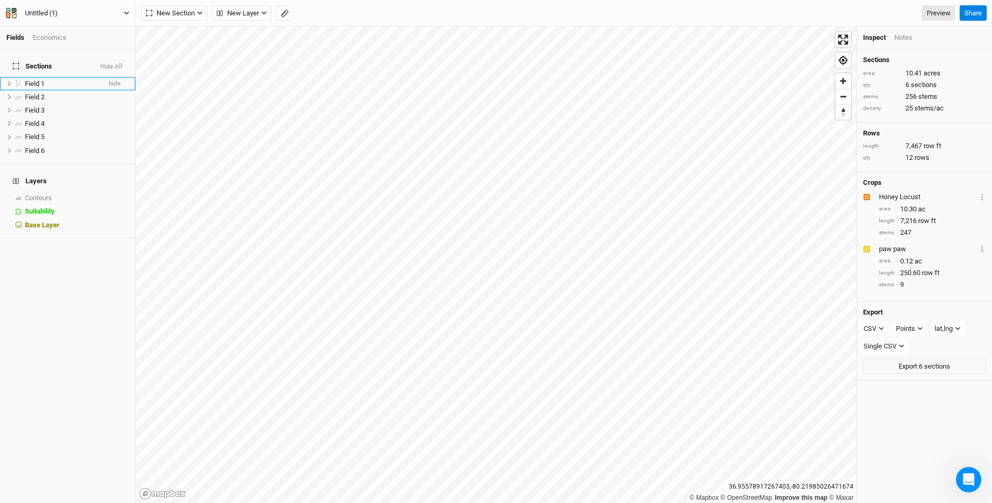
click at [129, 14] on button "Untitled (1)" at bounding box center [67, 13] width 125 height 12
click at [106, 46] on button "Project Settings" at bounding box center [88, 44] width 84 height 14
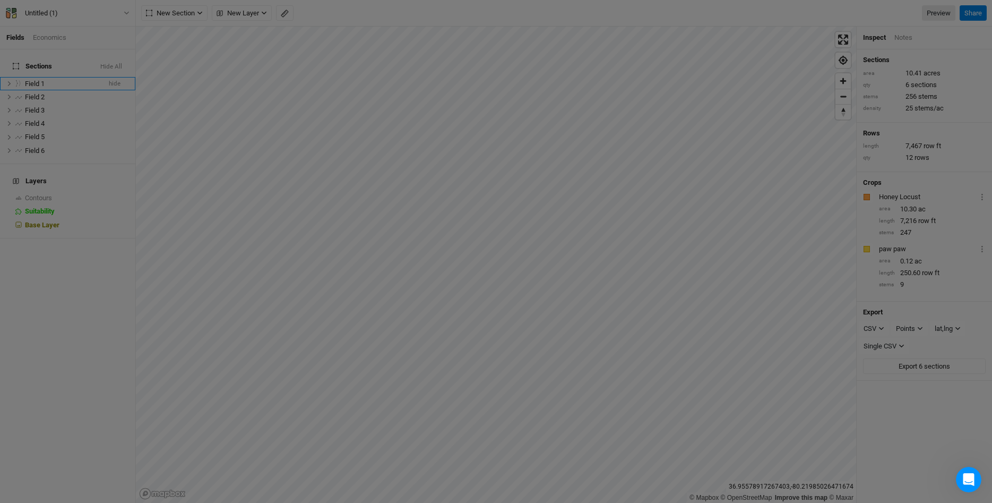
scroll to position [53, 124]
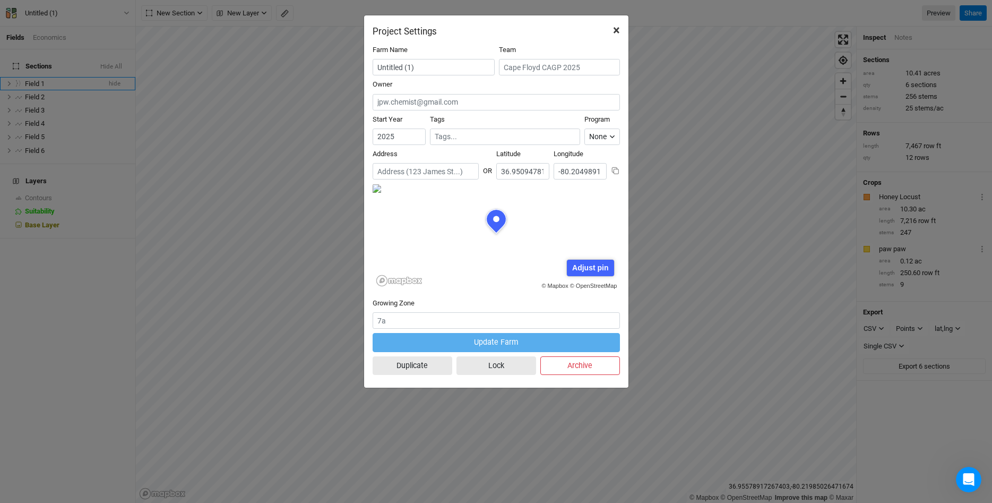
click at [615, 30] on span "×" at bounding box center [616, 30] width 7 height 15
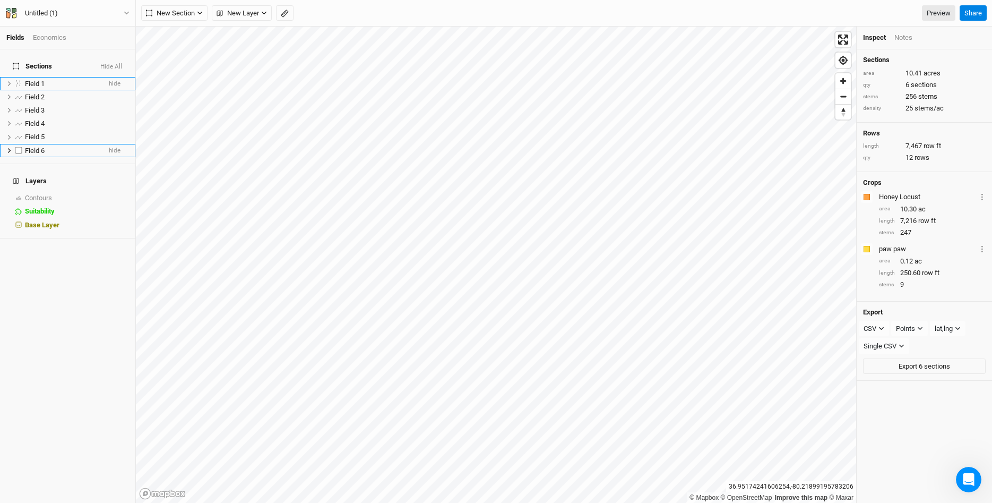
click at [41, 146] on span "Field 6" at bounding box center [35, 150] width 20 height 8
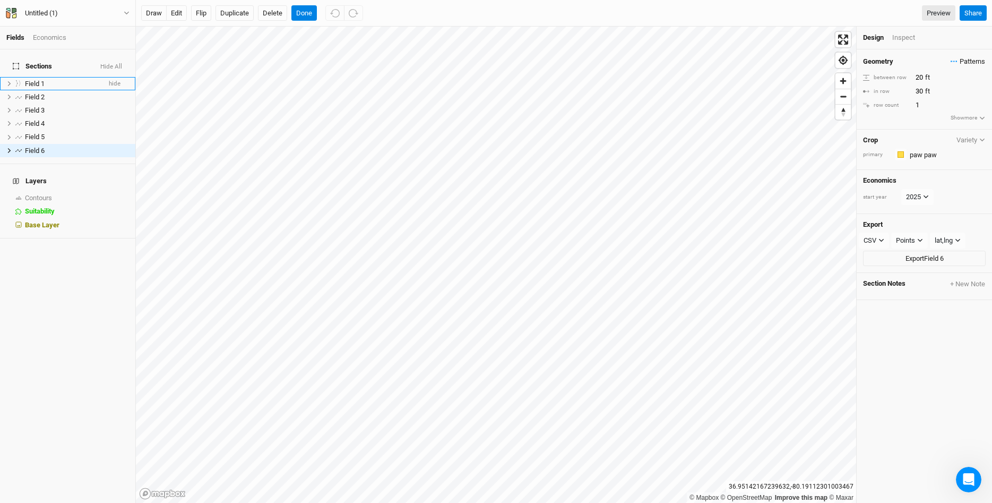
click at [966, 62] on span "Patterns" at bounding box center [967, 61] width 34 height 11
click at [959, 83] on div "＋ New in-row pattern" at bounding box center [946, 82] width 67 height 10
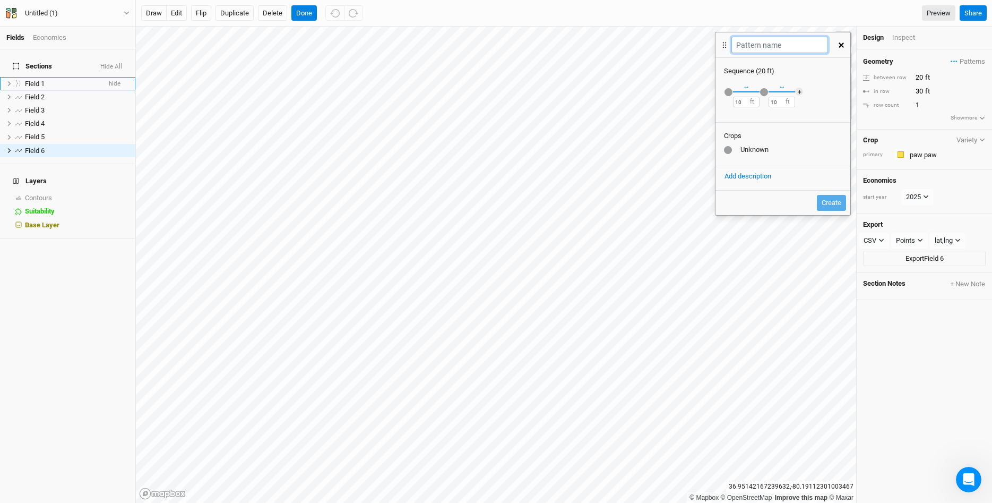
click at [794, 44] on input "text" at bounding box center [779, 45] width 96 height 16
type input "Row 6 Pattern"
click at [765, 73] on div "Sequence ( 20 ft )" at bounding box center [783, 71] width 118 height 10
click at [755, 102] on input "10" at bounding box center [746, 102] width 27 height 11
type input "1"
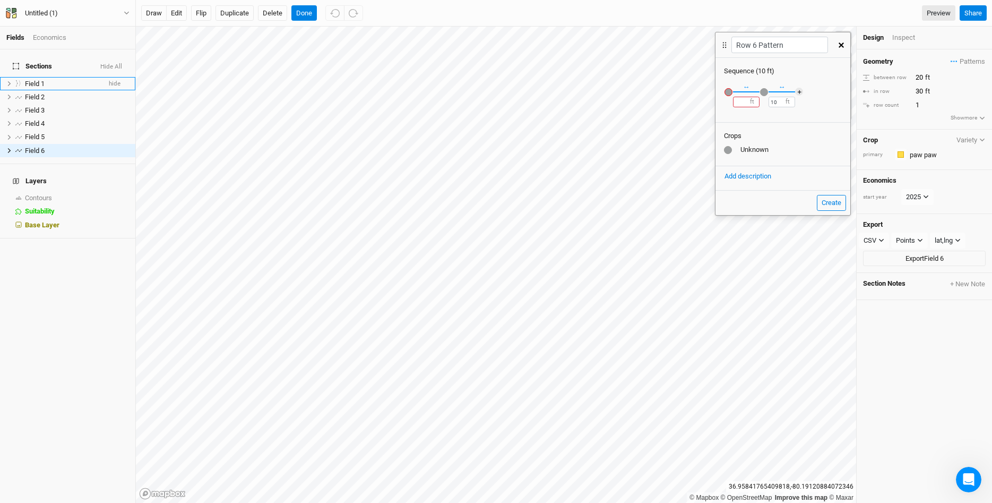
click at [843, 48] on button "button" at bounding box center [841, 45] width 19 height 19
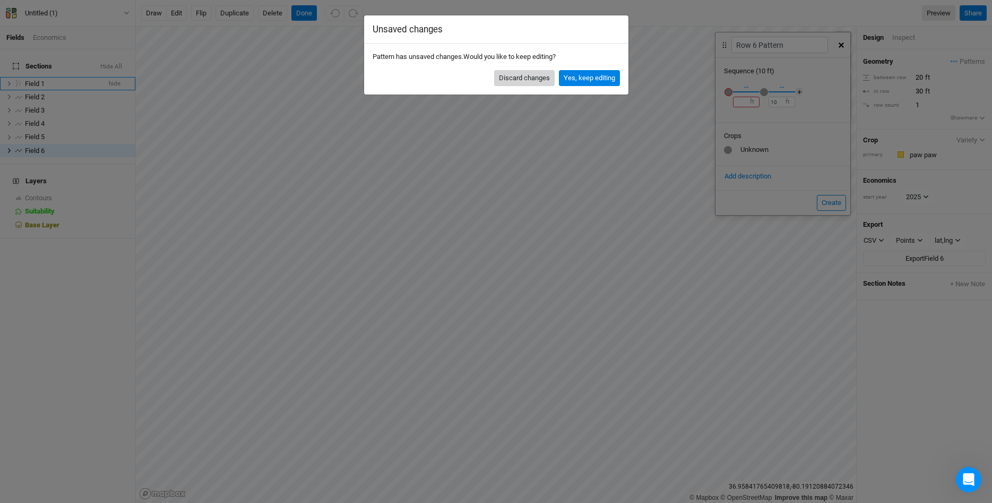
click at [522, 75] on button "Discard changes" at bounding box center [524, 78] width 60 height 16
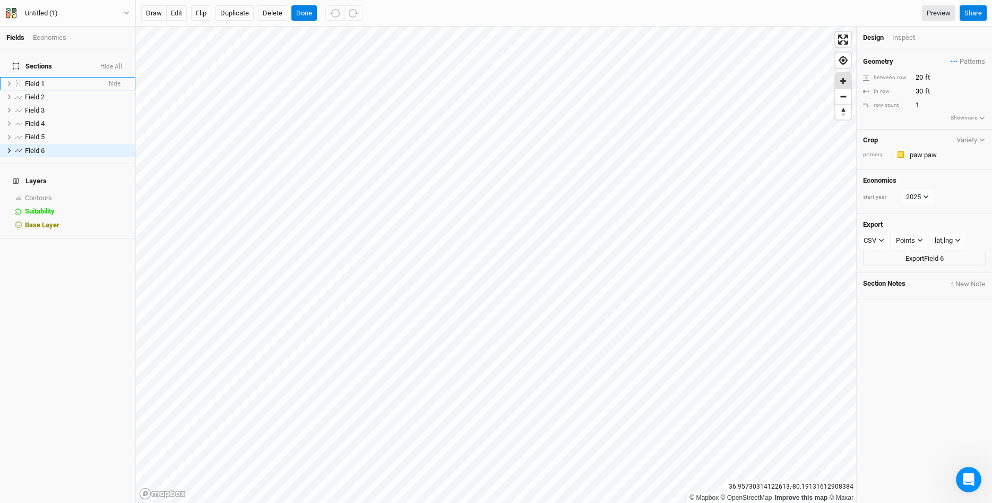
click at [843, 82] on span "Zoom in" at bounding box center [842, 80] width 15 height 15
click at [842, 82] on span "Zoom in" at bounding box center [842, 80] width 15 height 15
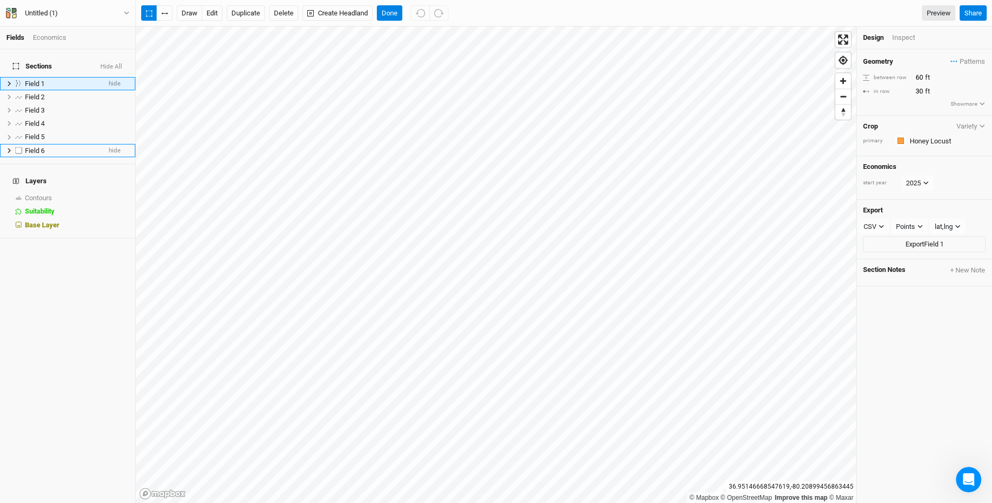
click at [35, 146] on span "Field 6" at bounding box center [35, 150] width 20 height 8
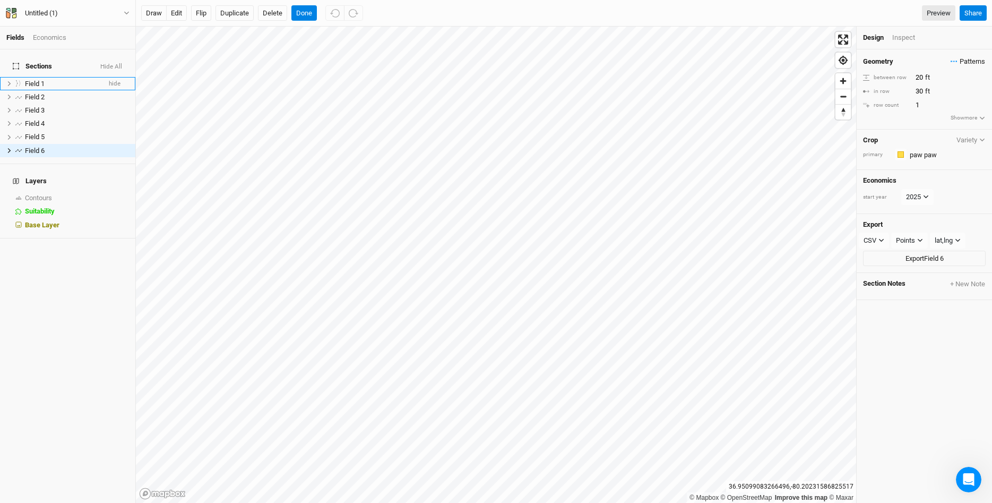
click at [967, 62] on span "Patterns" at bounding box center [967, 61] width 34 height 11
click at [956, 84] on div "＋ New in-row pattern" at bounding box center [946, 82] width 67 height 10
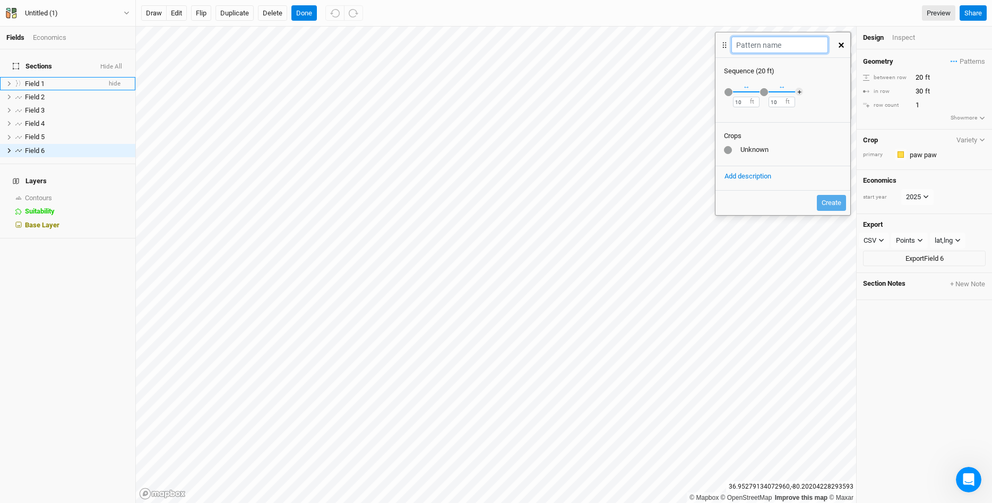
click at [774, 40] on input "text" at bounding box center [779, 45] width 96 height 16
type input "Field 6 Pattern"
click at [746, 103] on input "10" at bounding box center [746, 102] width 27 height 11
type input "1"
type input "30"
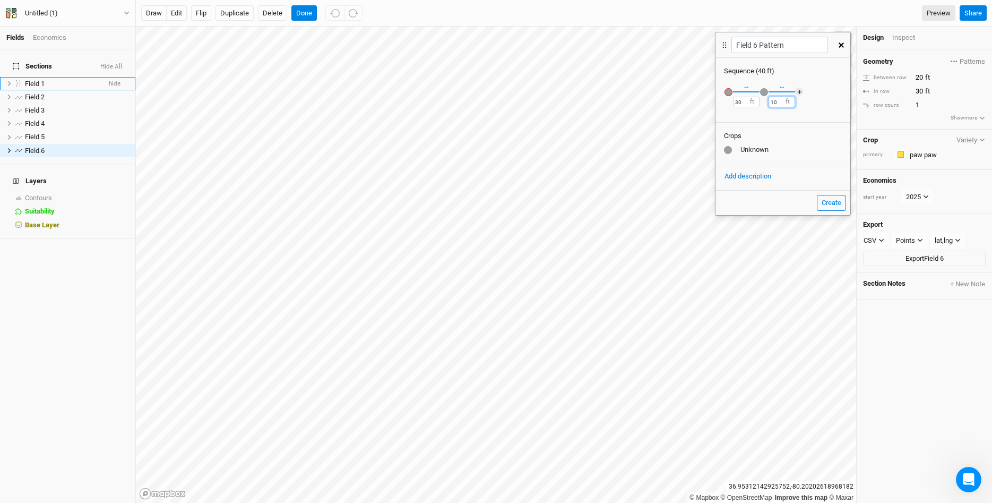
click at [783, 102] on input "10" at bounding box center [781, 102] width 27 height 11
click at [782, 102] on input "10" at bounding box center [781, 102] width 27 height 11
click at [785, 101] on input "10" at bounding box center [781, 102] width 27 height 11
type input "1"
type input "30"
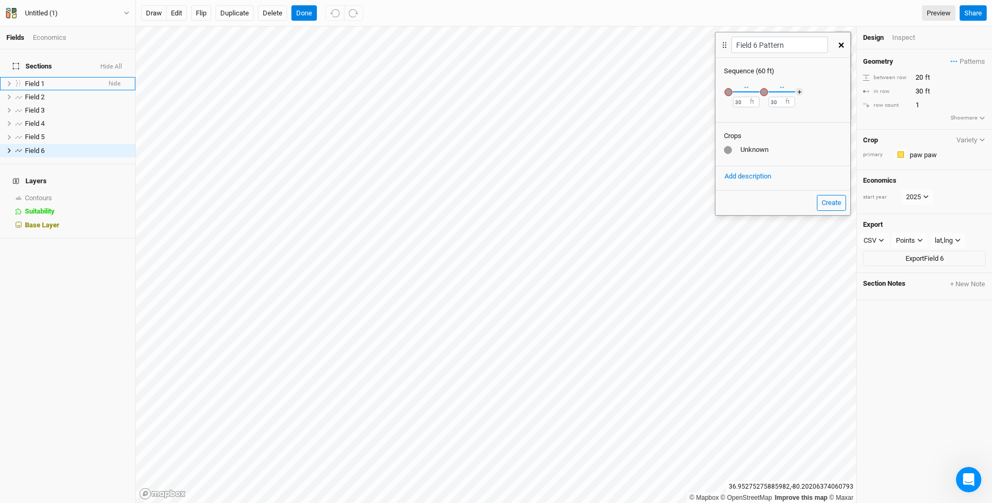
click at [817, 103] on div "Recently Used Honey Locust Silvopasture Mix Public paw paw Public Templates App…" at bounding box center [782, 98] width 135 height 44
click at [783, 154] on div "Unknown" at bounding box center [783, 150] width 118 height 10
click at [749, 150] on div "Unknown" at bounding box center [783, 150] width 118 height 10
click at [837, 153] on div "Unknown" at bounding box center [783, 150] width 118 height 10
click at [839, 199] on button "Create" at bounding box center [831, 203] width 29 height 16
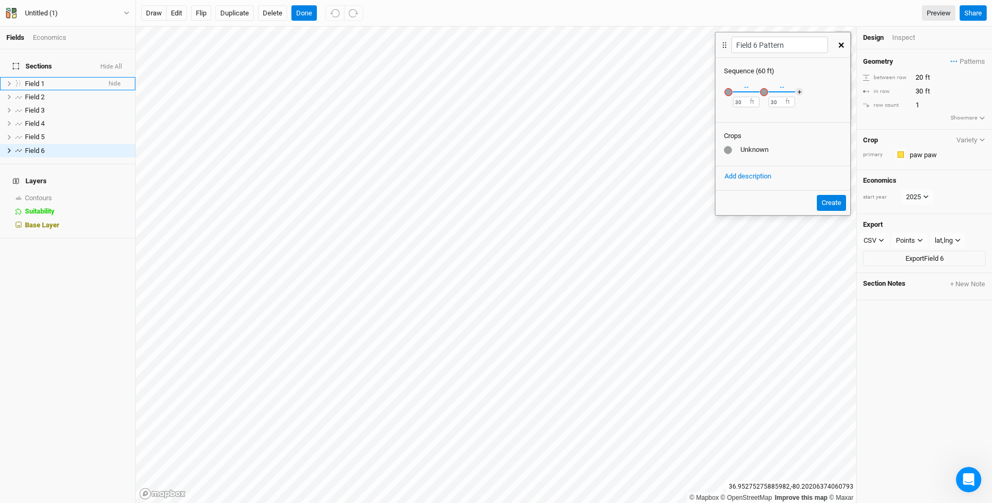
click at [829, 204] on button "Create" at bounding box center [831, 203] width 29 height 16
drag, startPoint x: 775, startPoint y: 143, endPoint x: 767, endPoint y: 146, distance: 8.4
click at [775, 143] on div "Crops Unknown" at bounding box center [782, 144] width 135 height 44
drag, startPoint x: 761, startPoint y: 148, endPoint x: 751, endPoint y: 146, distance: 10.7
click at [761, 148] on div "Unknown" at bounding box center [783, 150] width 118 height 10
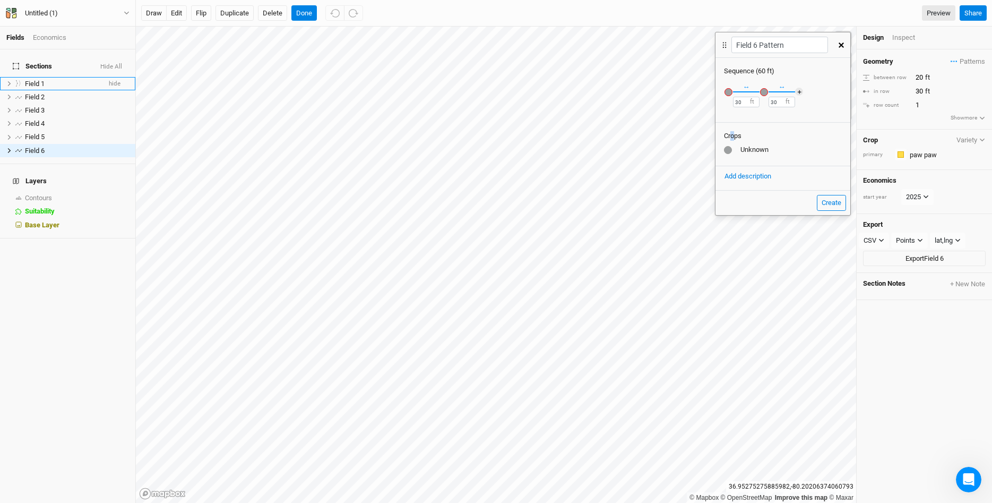
click at [731, 137] on div "Crops" at bounding box center [783, 136] width 118 height 10
click at [731, 136] on div "Crops" at bounding box center [783, 136] width 118 height 10
drag, startPoint x: 732, startPoint y: 143, endPoint x: 727, endPoint y: 149, distance: 7.1
click at [732, 144] on div "Crops Unknown" at bounding box center [782, 144] width 135 height 44
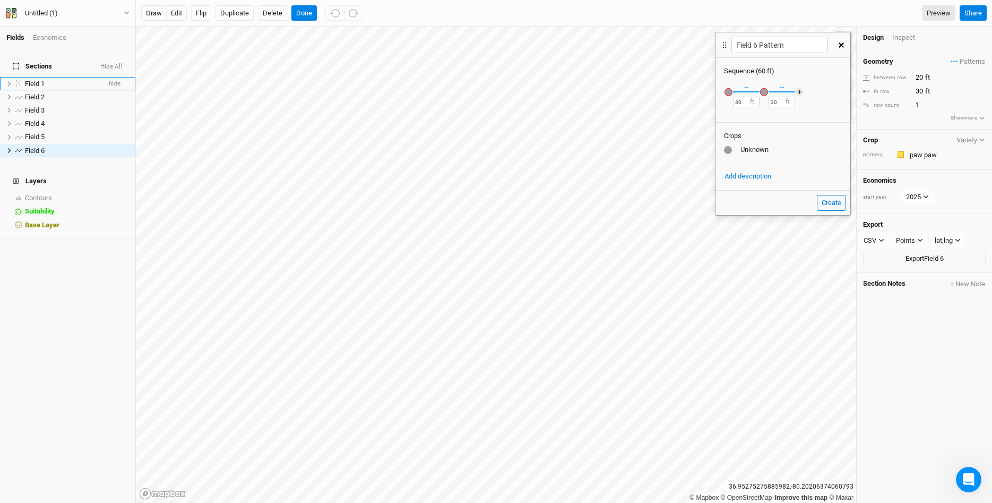
click at [727, 149] on div at bounding box center [728, 150] width 8 height 8
click at [813, 142] on div "Crops Unknown" at bounding box center [782, 144] width 135 height 44
click at [813, 146] on div "Unknown" at bounding box center [783, 150] width 118 height 10
click at [835, 207] on button "Create" at bounding box center [831, 203] width 29 height 16
click at [725, 47] on icon at bounding box center [725, 45] width 10 height 11
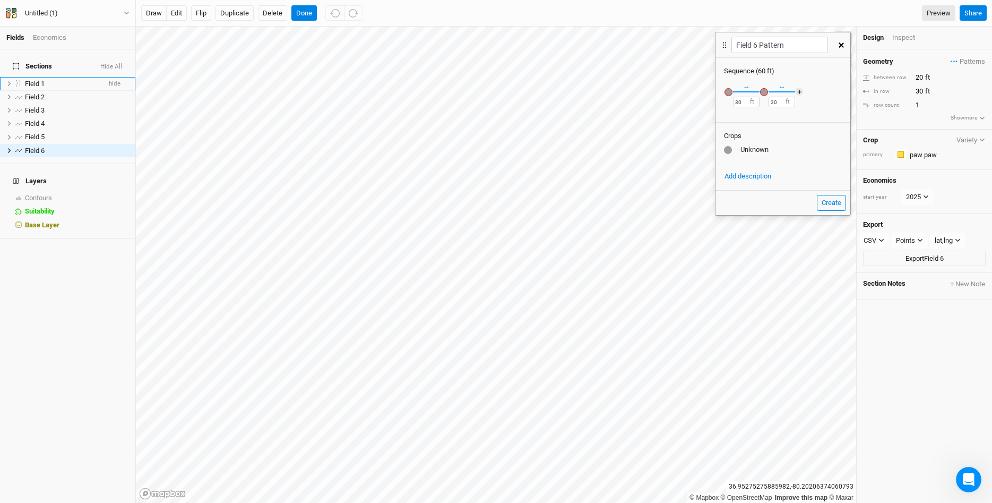
click at [837, 114] on div "Recently Used Honey Locust Silvopasture Mix Public paw paw Public Templates App…" at bounding box center [782, 98] width 135 height 44
click at [808, 110] on div "Recently Used Honey Locust Silvopasture Mix Public paw paw Public Templates App…" at bounding box center [782, 98] width 135 height 44
click at [795, 91] on div "Recently Used Honey Locust Silvopasture Mix Public paw paw Public Templates App…" at bounding box center [782, 98] width 135 height 44
click at [798, 92] on button "＋" at bounding box center [799, 92] width 8 height 8
click at [832, 91] on button "＋" at bounding box center [834, 92] width 8 height 8
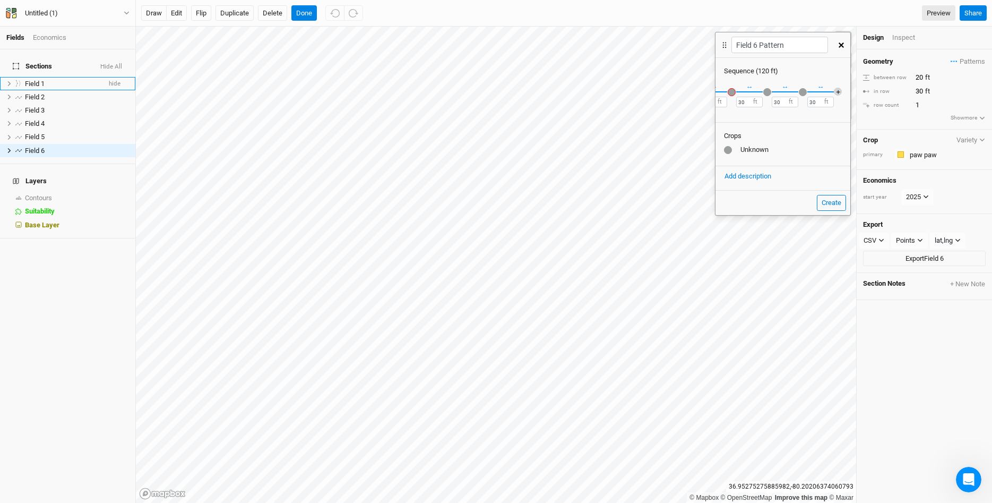
scroll to position [0, 0]
click at [844, 47] on button "button" at bounding box center [841, 45] width 19 height 19
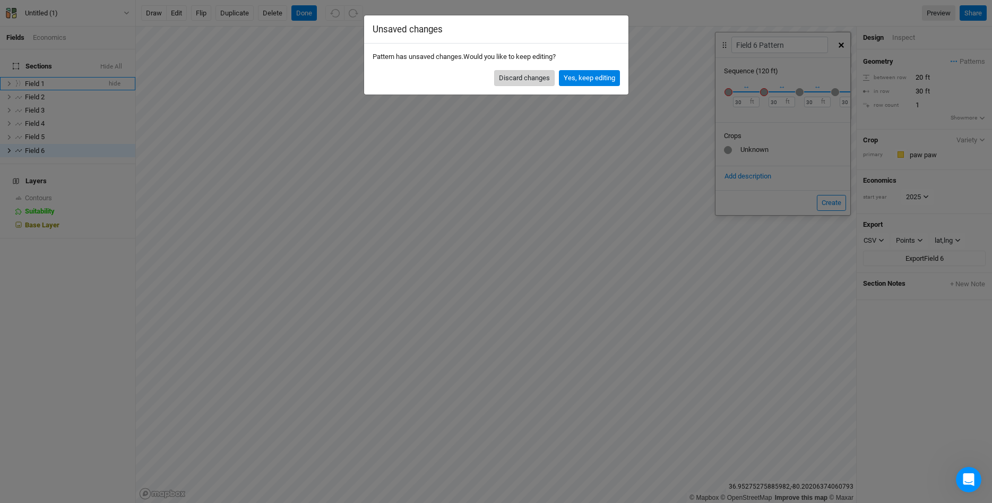
click at [538, 80] on button "Discard changes" at bounding box center [524, 78] width 60 height 16
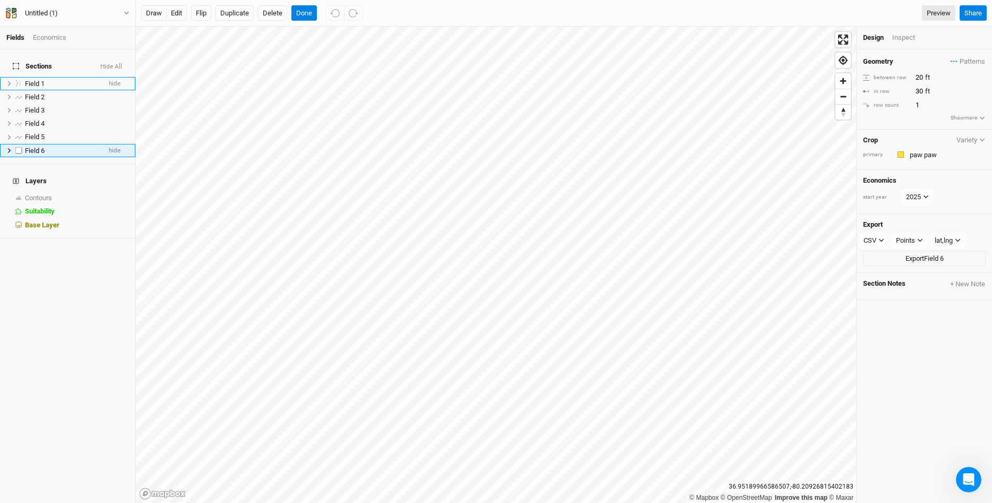
click at [7, 148] on icon at bounding box center [9, 151] width 6 height 6
click at [34, 160] on span "Row 1" at bounding box center [40, 164] width 17 height 8
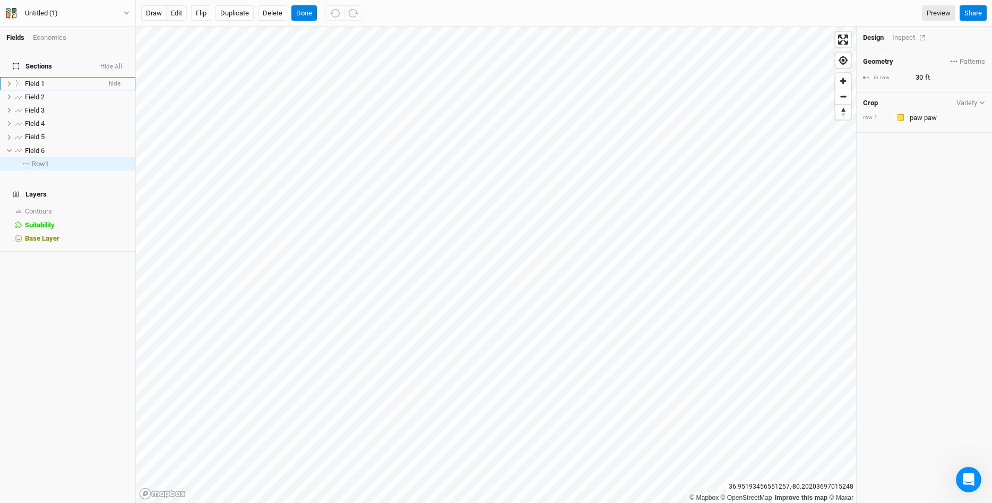
click at [914, 34] on div "Inspect" at bounding box center [911, 38] width 38 height 10
click at [875, 38] on div "Design" at bounding box center [873, 38] width 21 height 10
click at [969, 62] on span "Patterns" at bounding box center [967, 61] width 34 height 11
click at [949, 83] on div "＋ New in-row pattern" at bounding box center [946, 82] width 67 height 10
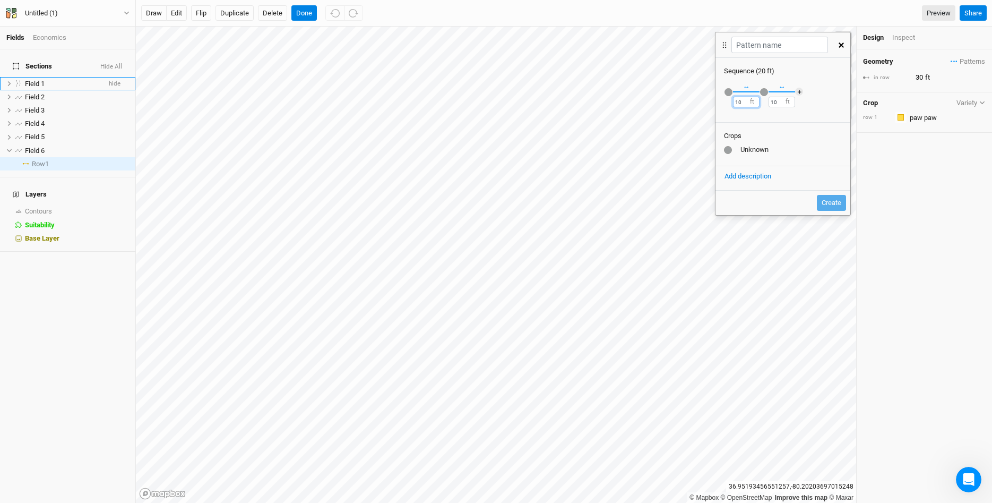
click at [745, 103] on input "10" at bounding box center [746, 102] width 27 height 11
type input "30"
click at [781, 100] on input "10" at bounding box center [781, 102] width 27 height 11
click at [780, 100] on input "10" at bounding box center [781, 102] width 27 height 11
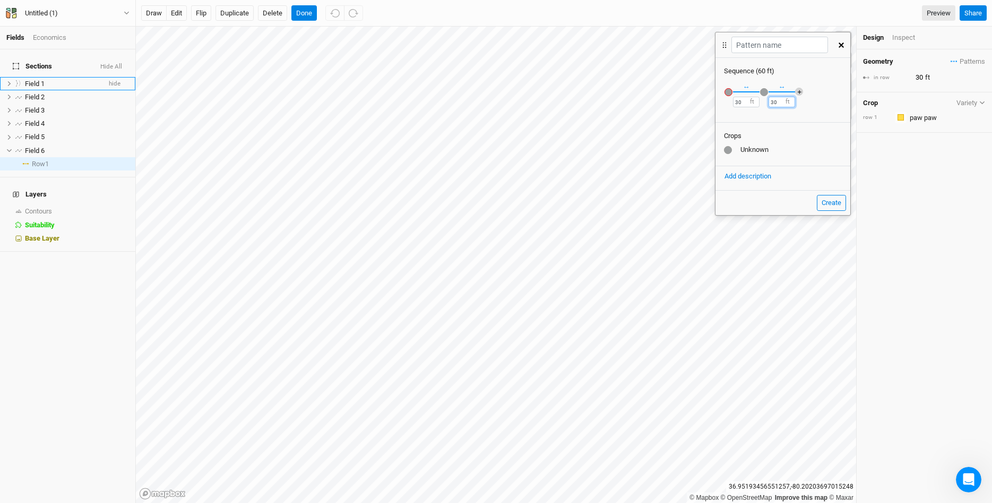
type input "30"
click at [800, 92] on button "＋" at bounding box center [799, 92] width 8 height 8
click at [834, 90] on button "＋" at bounding box center [834, 92] width 8 height 8
click at [835, 92] on button "＋" at bounding box center [838, 92] width 8 height 8
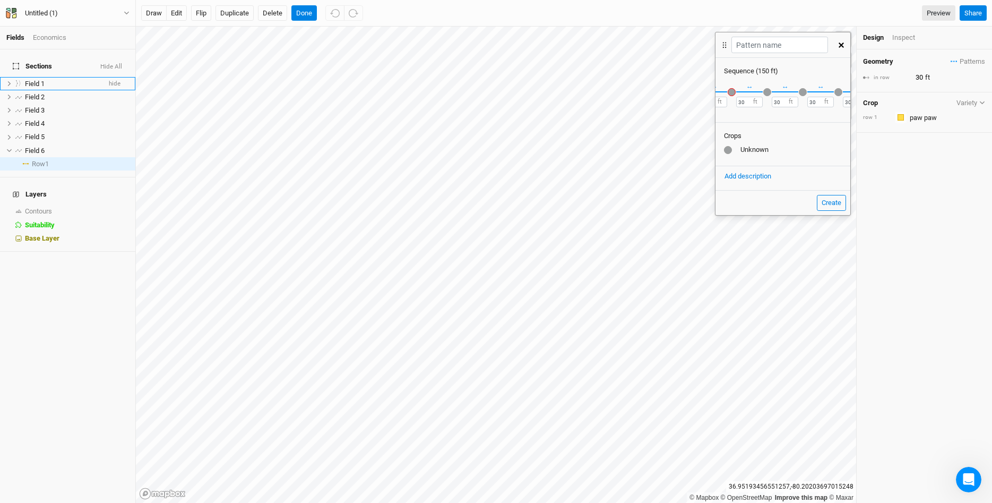
click at [834, 120] on div "Sequence ( 150 ft ) × Remove Recently Used Honey Locust Silvopasture Mix Public…" at bounding box center [782, 124] width 135 height 132
click at [837, 93] on button "＋" at bounding box center [838, 92] width 8 height 8
click at [838, 90] on button "＋" at bounding box center [838, 92] width 8 height 8
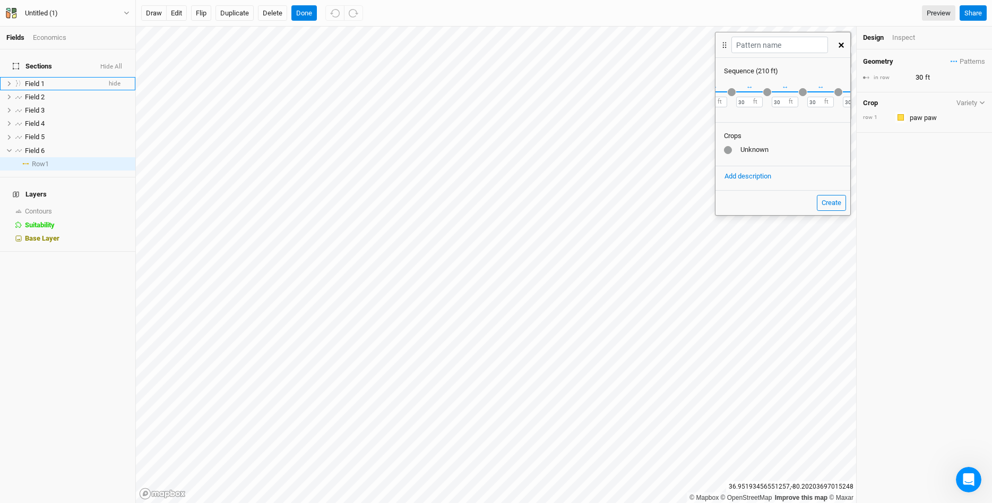
click at [835, 120] on div "Sequence ( 210 ft ) × Remove Recently Used Honey Locust Silvopasture Mix Public…" at bounding box center [782, 124] width 135 height 132
click at [840, 91] on button "＋" at bounding box center [838, 92] width 8 height 8
click at [831, 200] on button "Create" at bounding box center [831, 203] width 29 height 16
click at [793, 52] on input "text" at bounding box center [779, 45] width 96 height 16
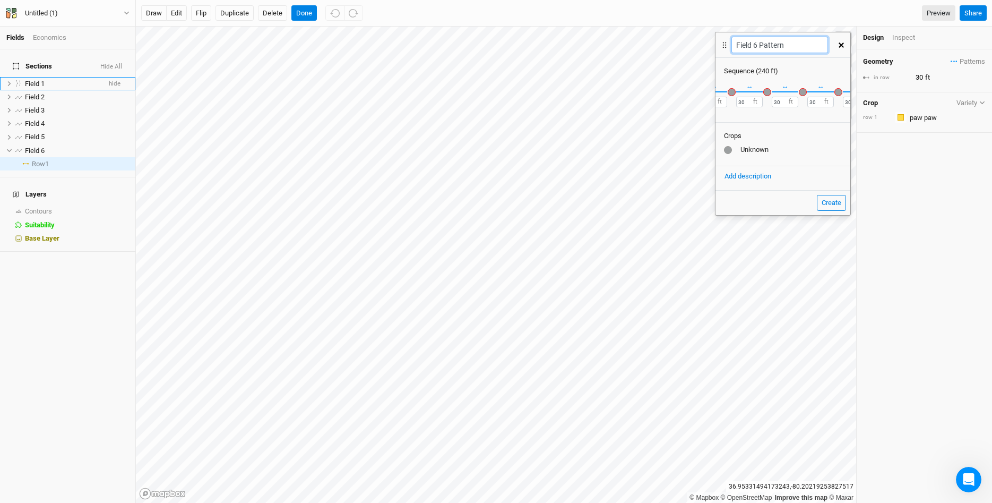
click at [817, 44] on input "Field 6 Pattern" at bounding box center [779, 45] width 96 height 16
type input "Field 6 Pattern"
click at [834, 201] on button "Create" at bounding box center [831, 203] width 29 height 16
click at [754, 175] on button "Add description" at bounding box center [748, 176] width 48 height 12
click at [809, 196] on textarea at bounding box center [783, 203] width 118 height 39
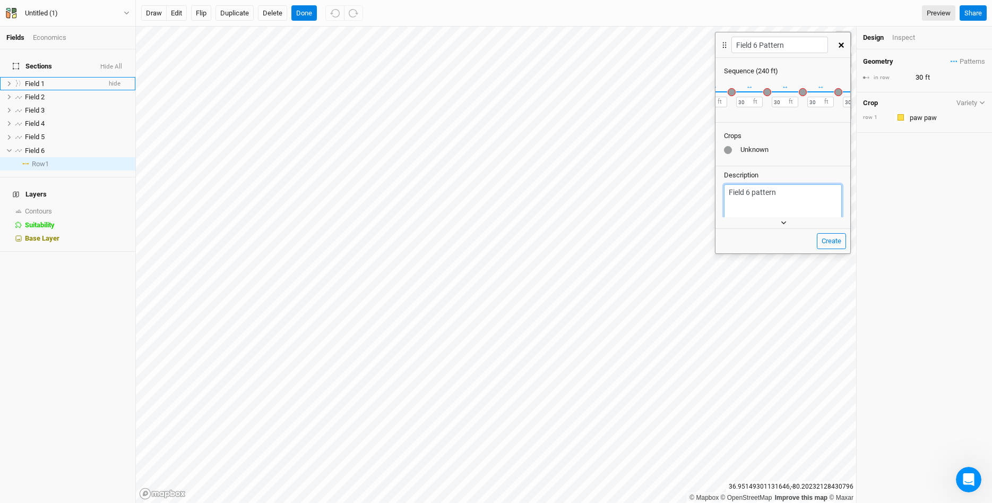
type textarea "Field 6 pattern"
click at [782, 223] on icon "button" at bounding box center [784, 223] width 6 height 6
click at [835, 259] on button "Create" at bounding box center [831, 255] width 29 height 16
click at [836, 247] on button "Create" at bounding box center [831, 255] width 29 height 16
click at [765, 145] on div "Crops Unknown" at bounding box center [782, 144] width 135 height 44
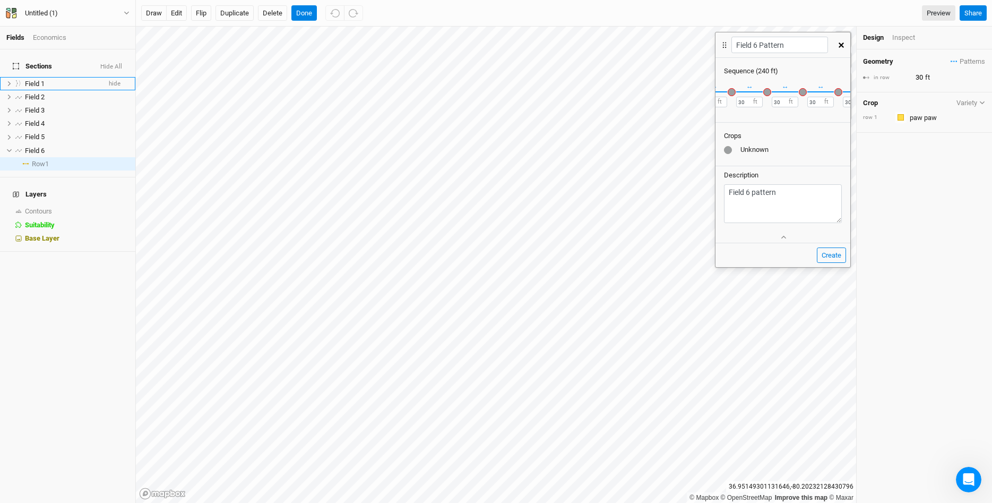
click at [727, 128] on div "Crops Unknown" at bounding box center [782, 144] width 135 height 44
click at [838, 90] on div "button" at bounding box center [838, 92] width 8 height 8
click at [723, 89] on div "× Remove Recently Used Honey Locust Silvopasture Mix Public paw paw Public Temp…" at bounding box center [782, 98] width 135 height 44
click at [730, 91] on div "button" at bounding box center [728, 92] width 8 height 8
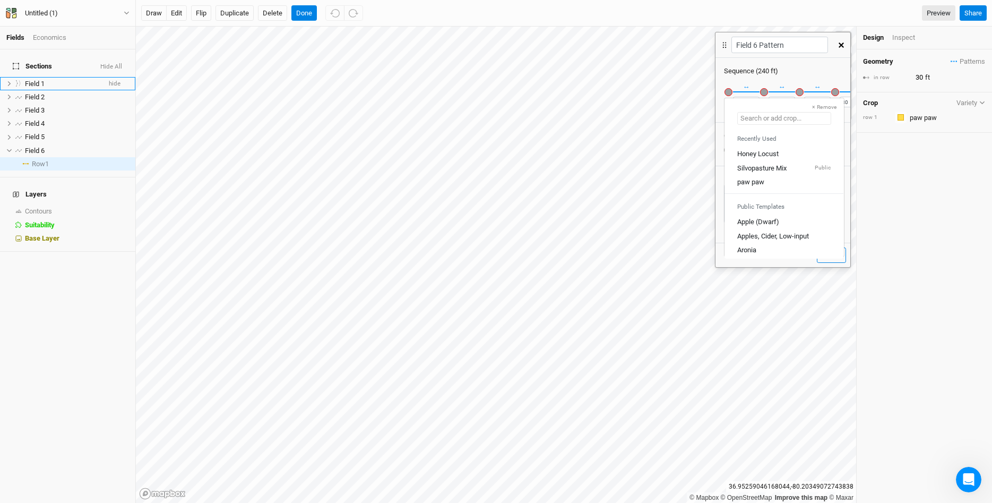
click at [758, 116] on input "text" at bounding box center [784, 118] width 94 height 13
type input "Ch"
type input "Cherry"
type input "Ches"
type input "Chestnut (Small Scale)"
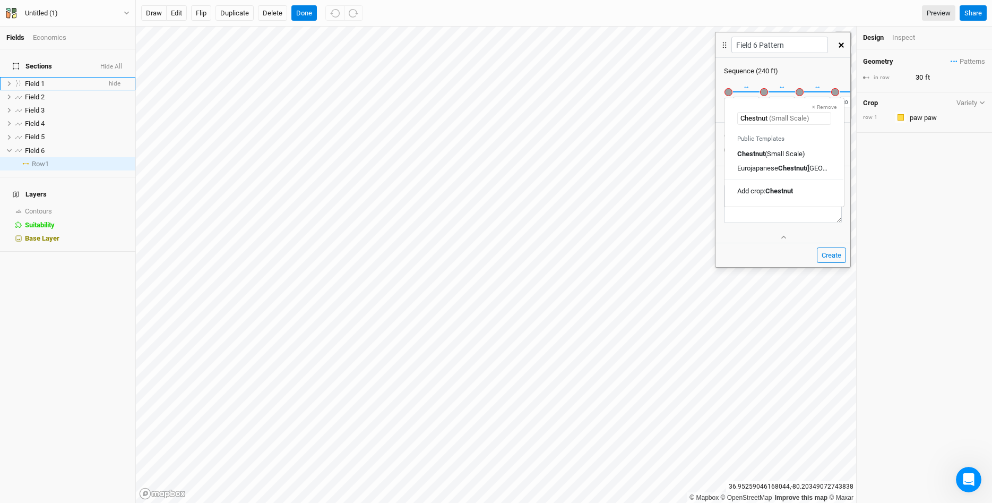
type input "Chestnut 1"
click at [791, 136] on mark "Chestnut 1" at bounding box center [781, 137] width 33 height 8
